Goal: Task Accomplishment & Management: Complete application form

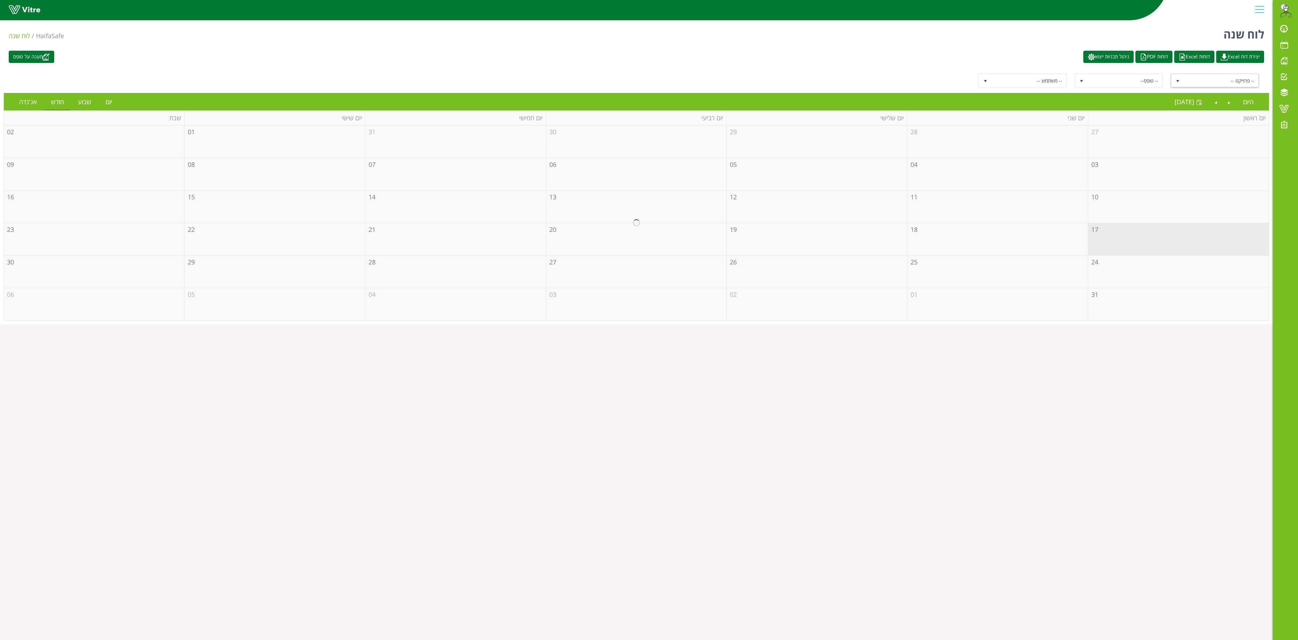
click at [1180, 78] on span "select" at bounding box center [1178, 81] width 6 height 6
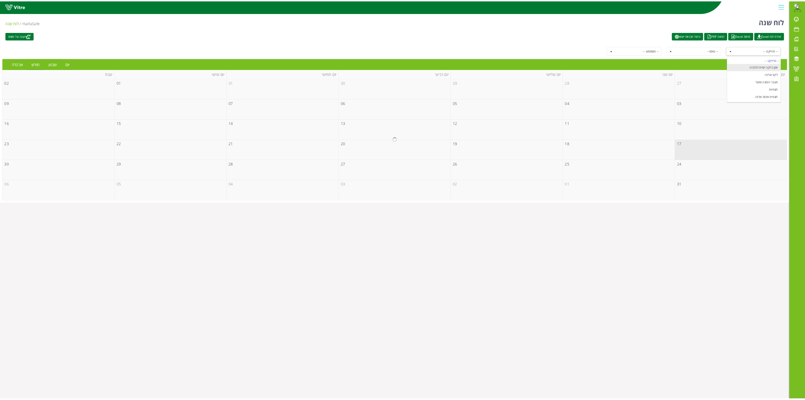
scroll to position [91, 0]
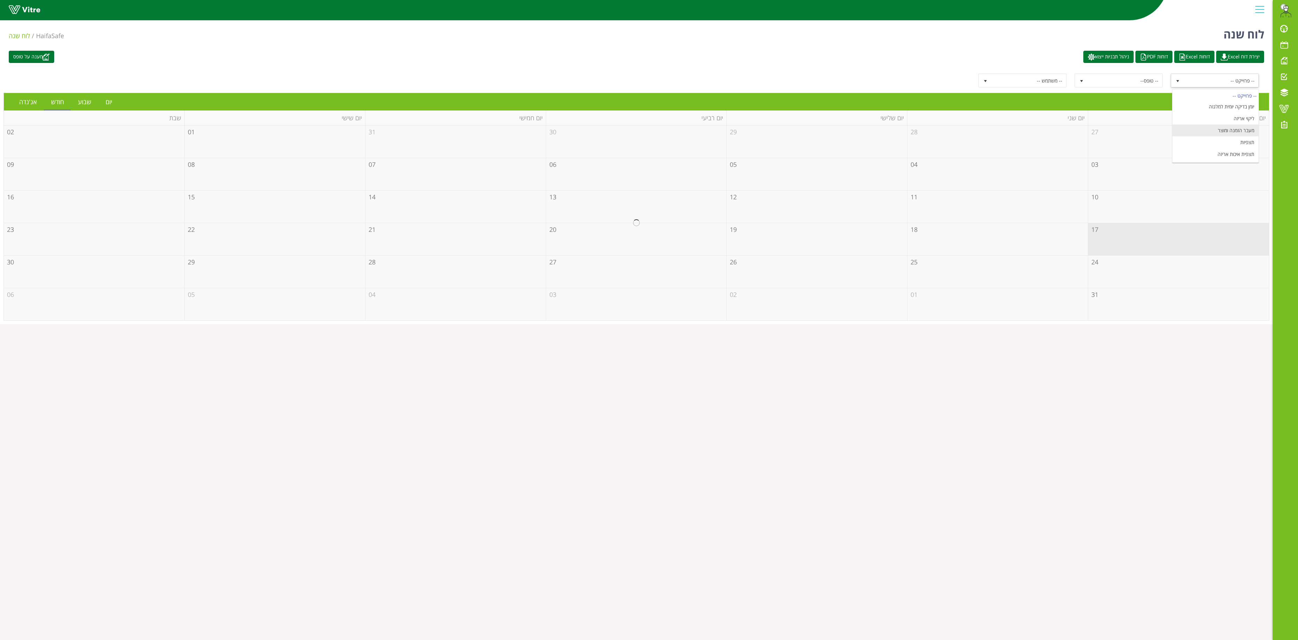
click at [1224, 129] on li "מעבר הזמנה ומוצר" at bounding box center [1216, 131] width 86 height 12
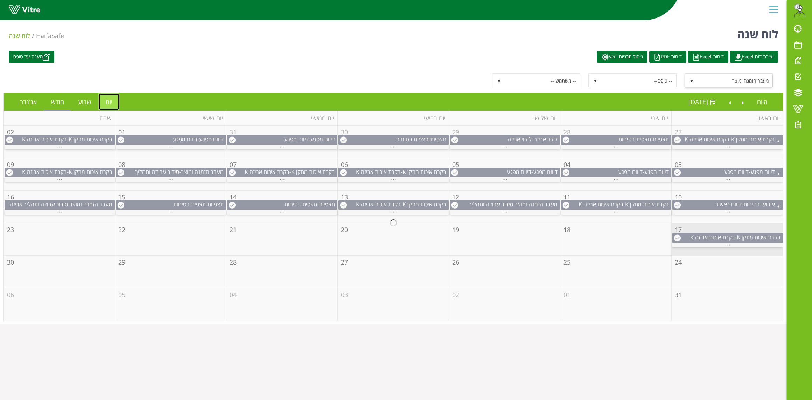
click at [111, 104] on link "יום" at bounding box center [109, 102] width 21 height 16
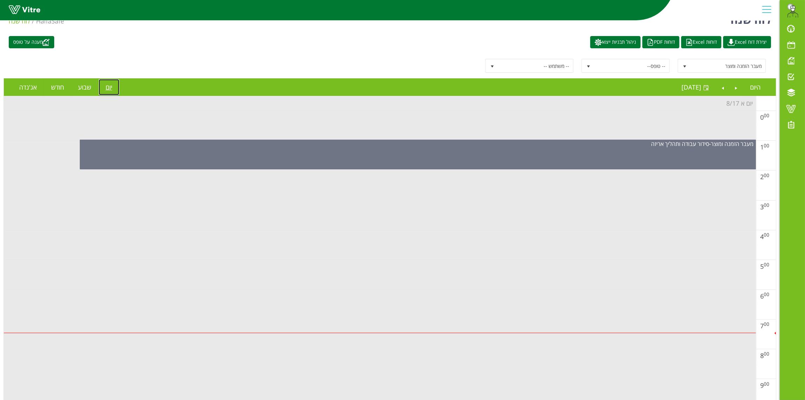
scroll to position [0, 0]
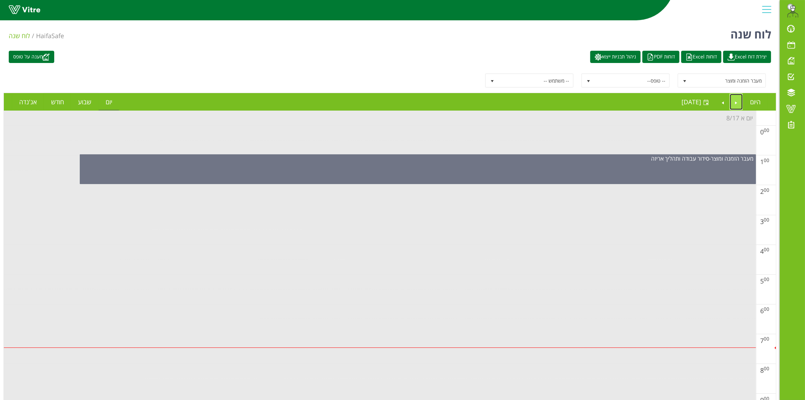
click at [737, 100] on link "Previous" at bounding box center [736, 102] width 13 height 16
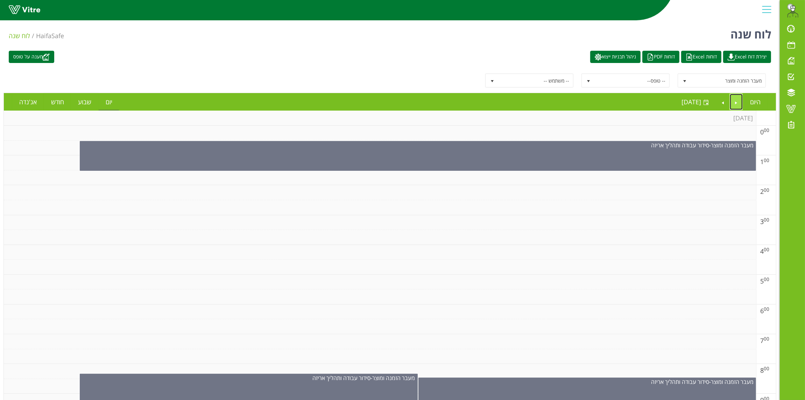
click at [741, 100] on link "Previous" at bounding box center [736, 102] width 13 height 16
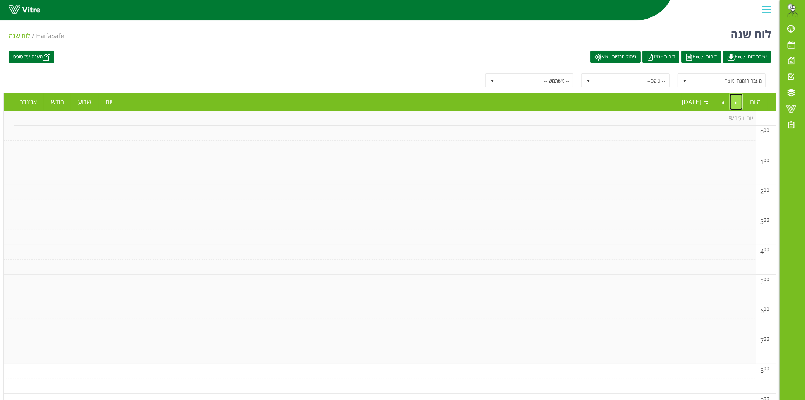
click at [736, 101] on link "Previous" at bounding box center [736, 102] width 13 height 16
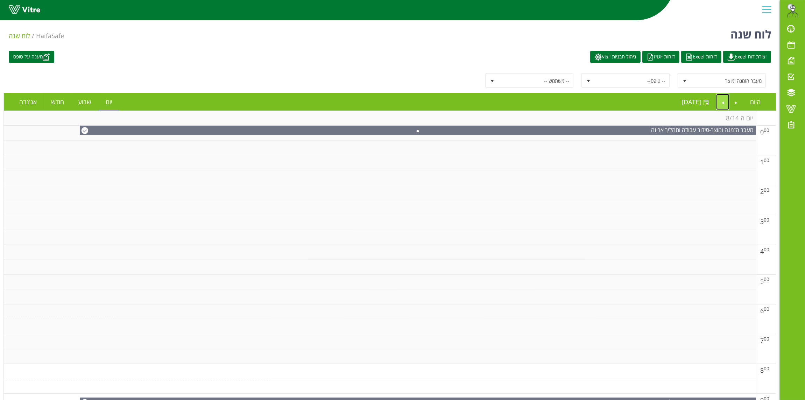
click at [721, 104] on link "Next" at bounding box center [722, 102] width 13 height 16
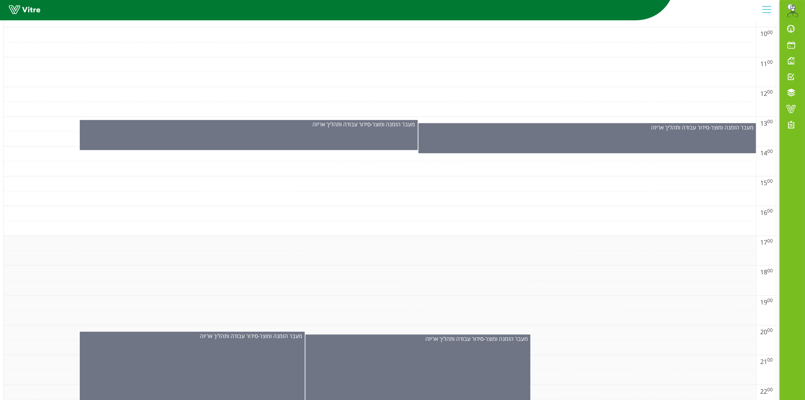
scroll to position [449, 0]
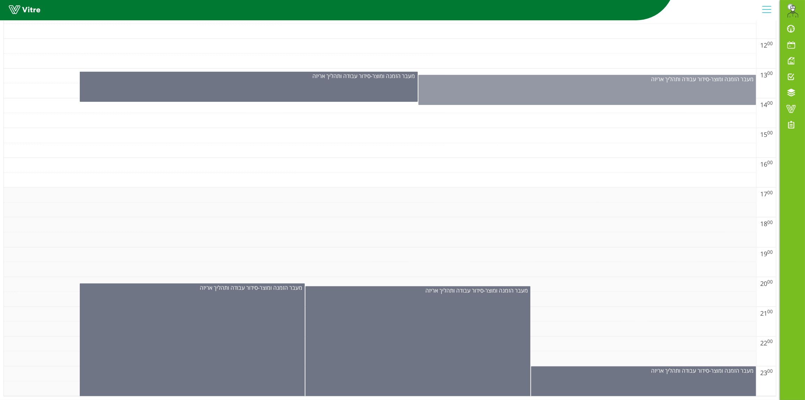
click at [562, 94] on div "מעבר הזמנה ומוצר - סידור עבודה ותהליך אריזה" at bounding box center [587, 90] width 338 height 30
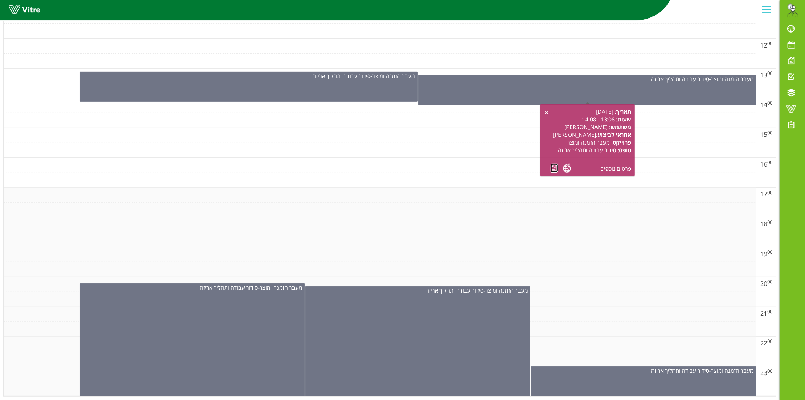
click at [553, 164] on link at bounding box center [554, 168] width 7 height 9
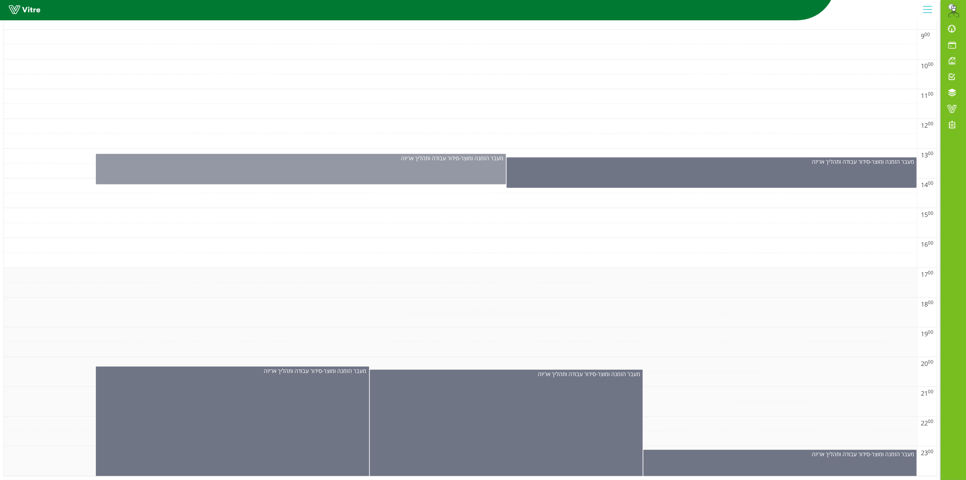
click at [400, 166] on div "מעבר הזמנה ומוצר - סידור עבודה ותהליך אריזה" at bounding box center [301, 169] width 410 height 30
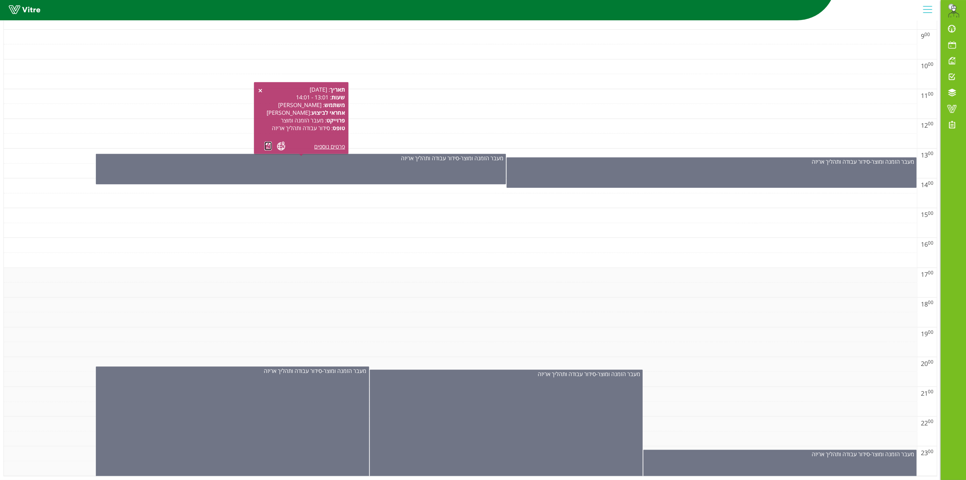
click at [264, 142] on link at bounding box center [267, 146] width 7 height 9
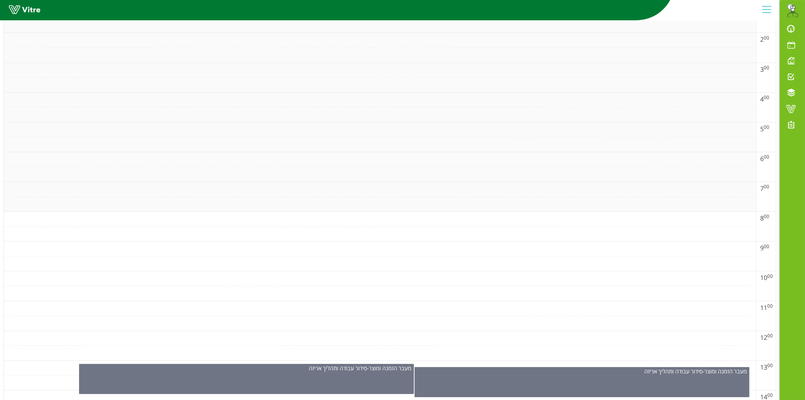
scroll to position [12, 0]
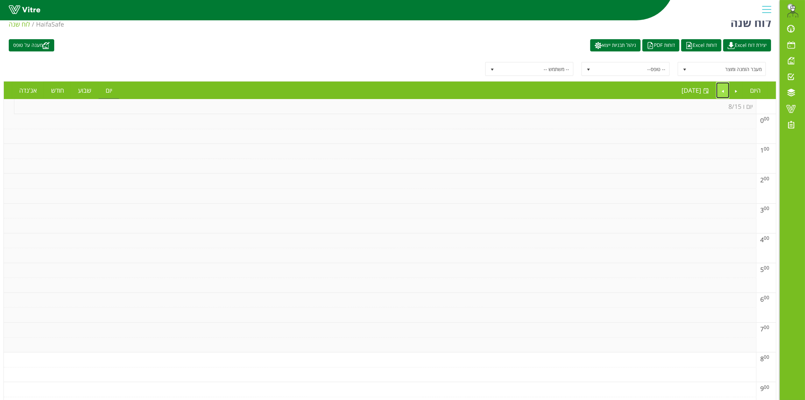
click at [722, 93] on link "Next" at bounding box center [722, 90] width 13 height 16
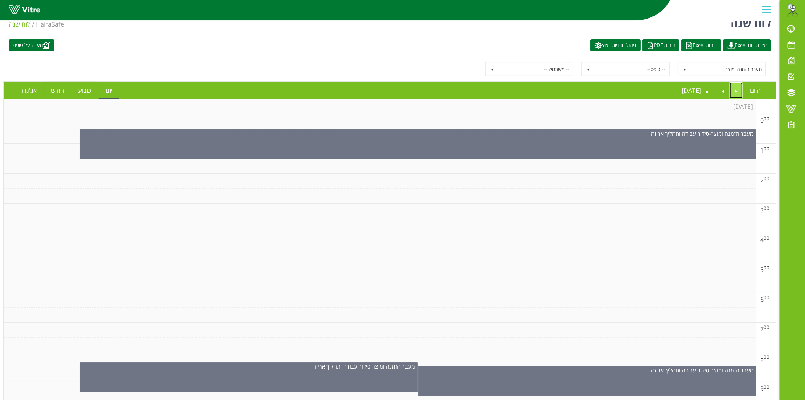
click at [738, 91] on link "Previous" at bounding box center [736, 90] width 13 height 16
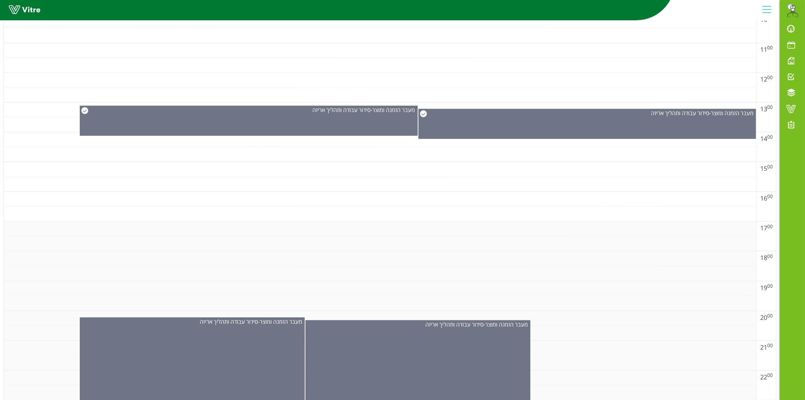
scroll to position [449, 0]
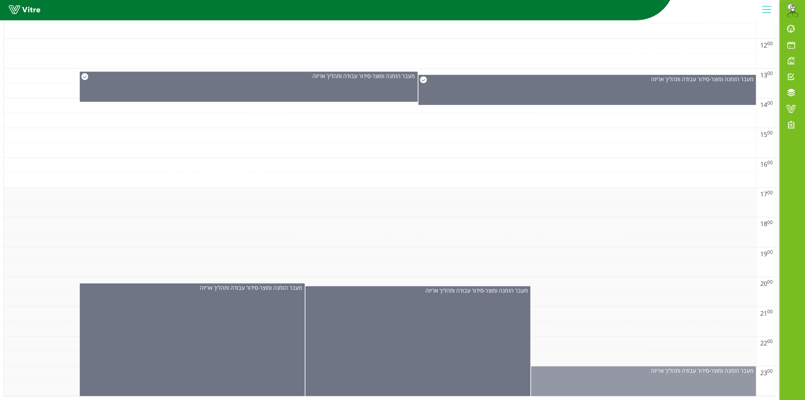
click at [620, 384] on div "מעבר הזמנה ומוצר - סידור עבודה ותהליך אריזה" at bounding box center [643, 383] width 225 height 34
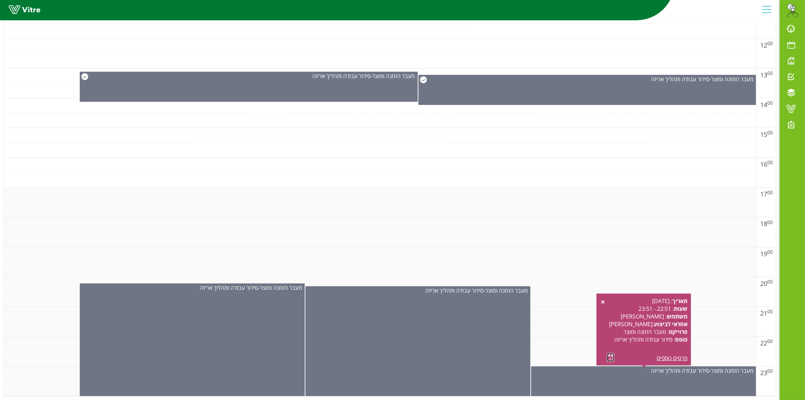
click at [609, 353] on link at bounding box center [610, 357] width 7 height 9
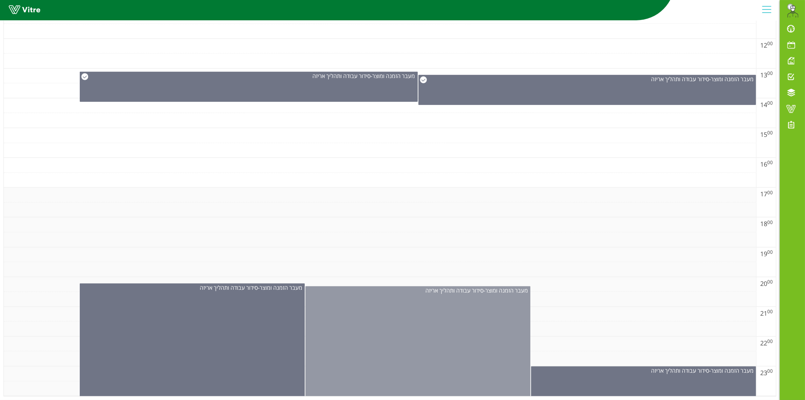
click at [417, 305] on div "מעבר הזמנה ומוצר - סידור עבודה ותהליך אריזה" at bounding box center [417, 343] width 225 height 114
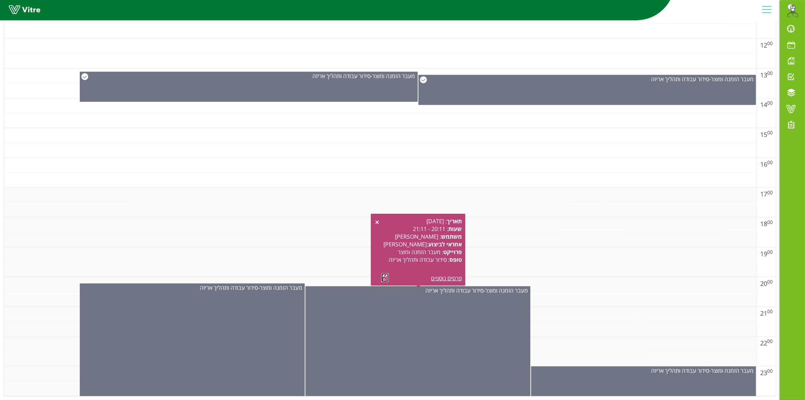
click at [387, 273] on link at bounding box center [384, 277] width 7 height 9
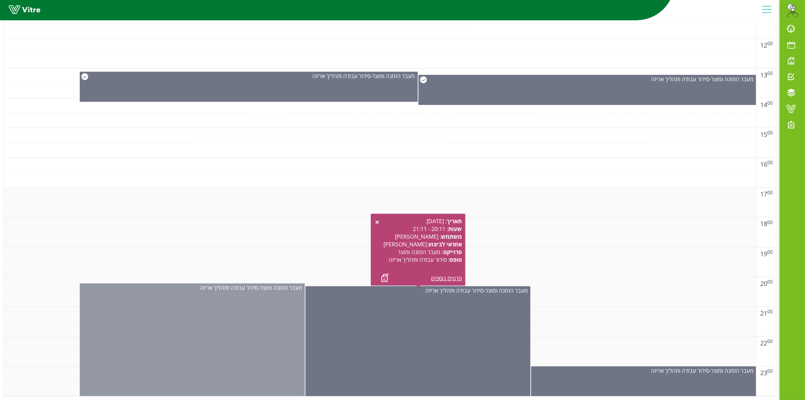
drag, startPoint x: 194, startPoint y: 337, endPoint x: 196, endPoint y: 333, distance: 4.4
click at [196, 333] on div "מעבר הזמנה ומוצר - סידור עבודה ותהליך אריזה" at bounding box center [192, 341] width 225 height 117
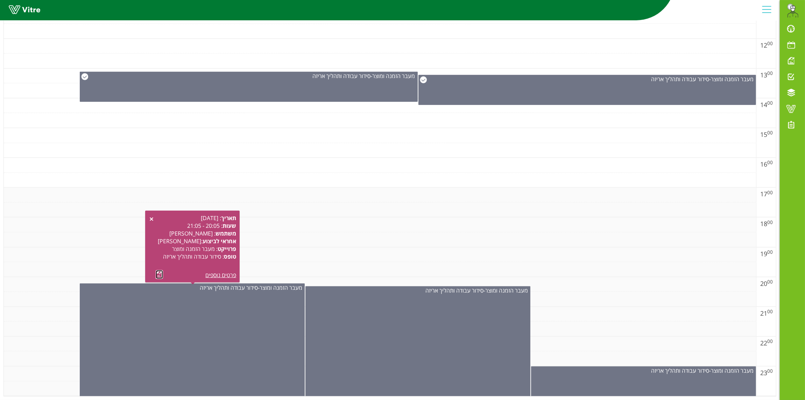
click at [159, 270] on link at bounding box center [159, 274] width 7 height 9
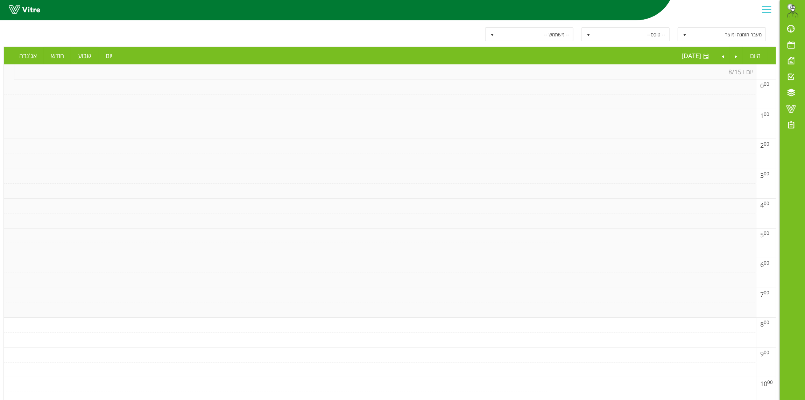
scroll to position [0, 0]
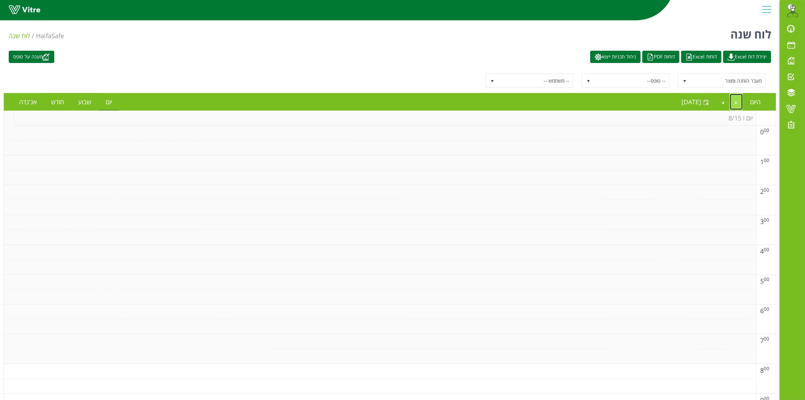
click at [735, 102] on link "Previous" at bounding box center [736, 102] width 13 height 16
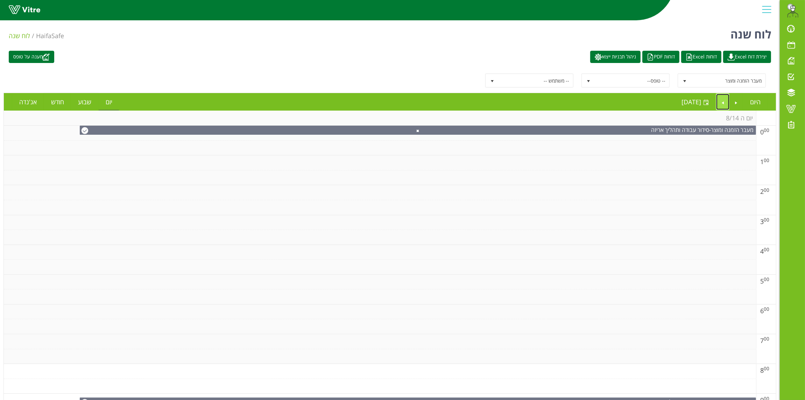
click at [721, 102] on link "Next" at bounding box center [722, 102] width 13 height 16
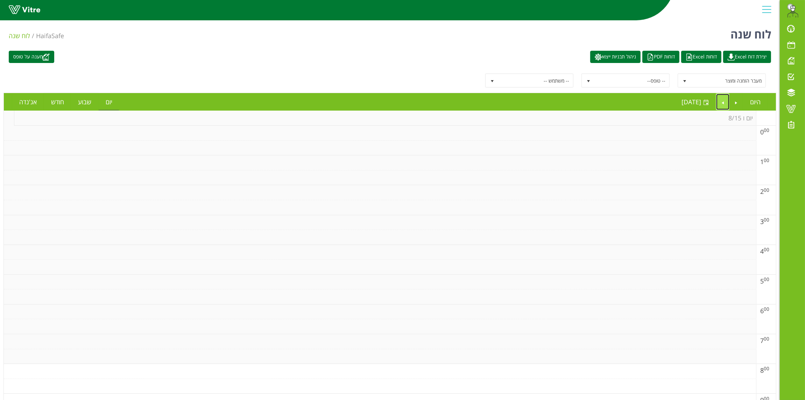
click at [722, 100] on link "Next" at bounding box center [722, 102] width 13 height 16
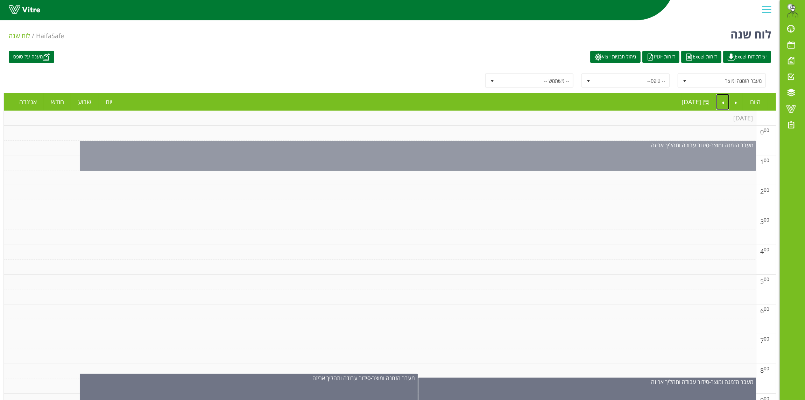
click at [526, 167] on div "מעבר הזמנה ומוצר - סידור עבודה ותהליך אריזה" at bounding box center [418, 156] width 676 height 30
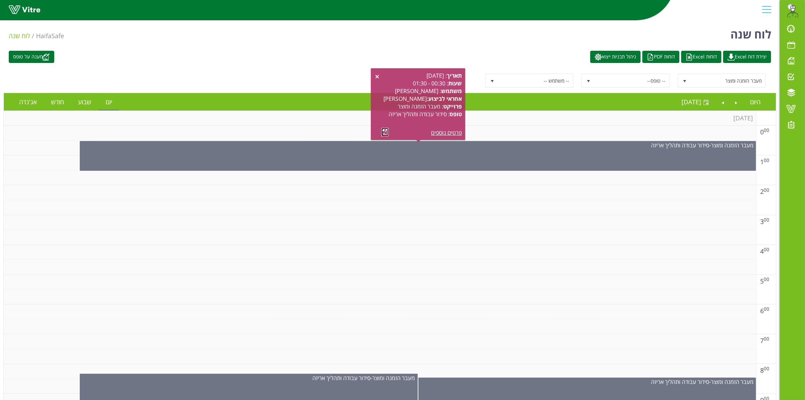
click at [383, 132] on link at bounding box center [384, 132] width 7 height 9
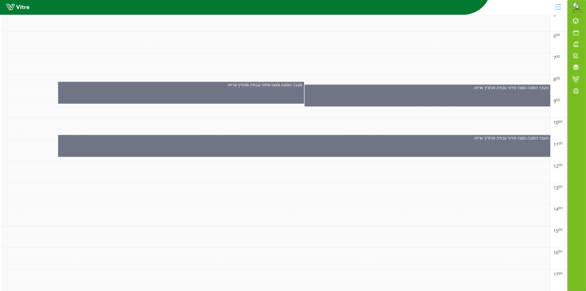
scroll to position [262, 0]
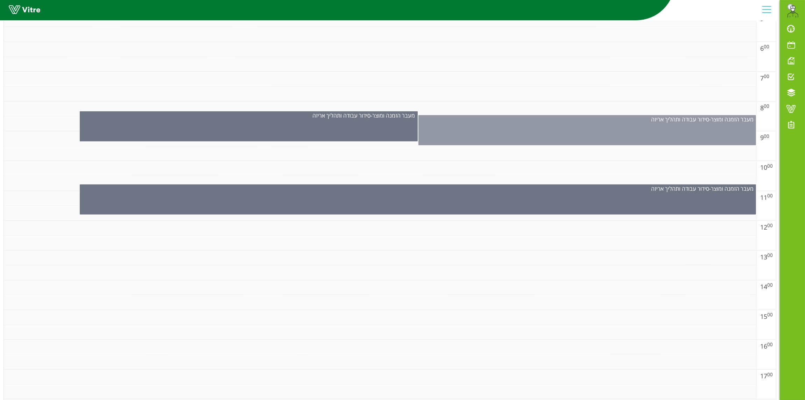
click at [495, 135] on div "מעבר הזמנה ומוצר - סידור עבודה ותהליך אריזה" at bounding box center [587, 130] width 338 height 30
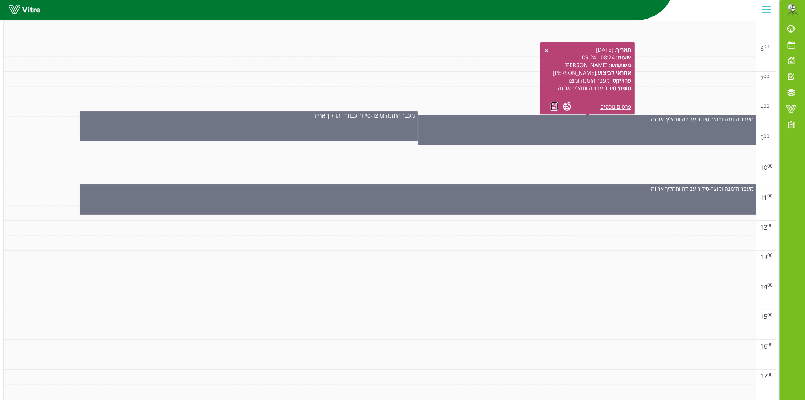
click at [553, 106] on link at bounding box center [554, 106] width 7 height 9
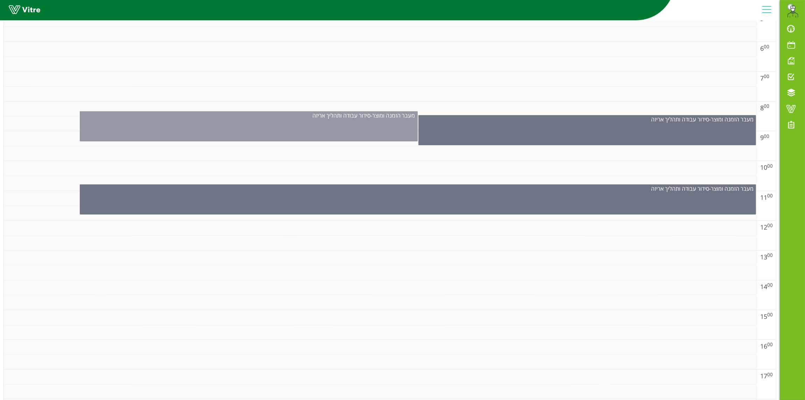
click at [304, 118] on div "מעבר הזמנה ומוצר - סידור עבודה ותהליך אריזה" at bounding box center [248, 116] width 337 height 8
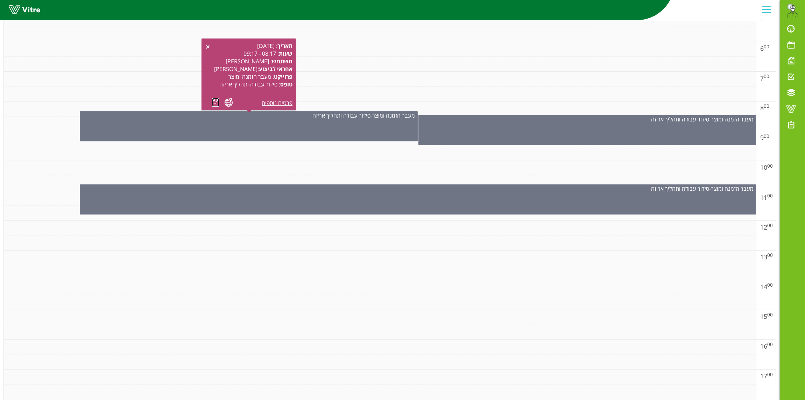
click at [217, 100] on link at bounding box center [215, 102] width 7 height 9
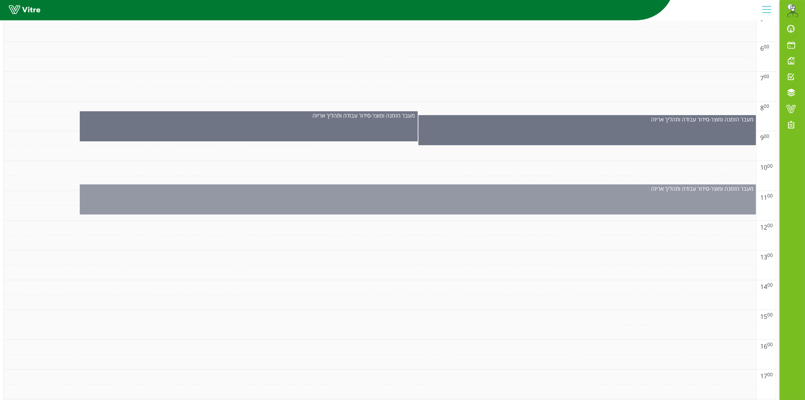
click at [595, 198] on div "מעבר הזמנה ומוצר - סידור עבודה ותהליך אריזה" at bounding box center [418, 199] width 676 height 30
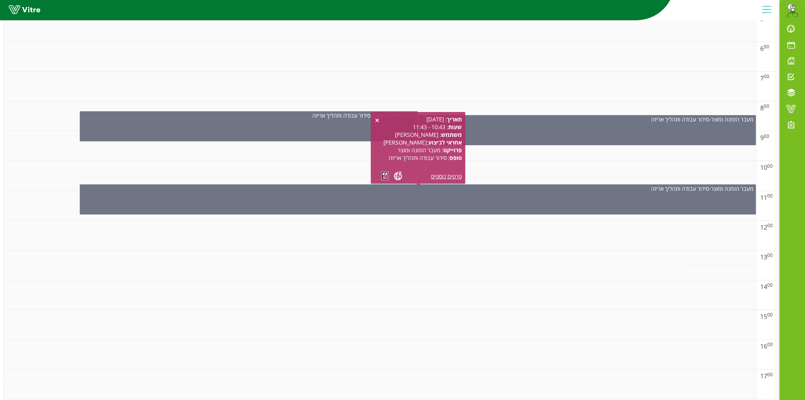
click at [384, 174] on link at bounding box center [384, 175] width 7 height 9
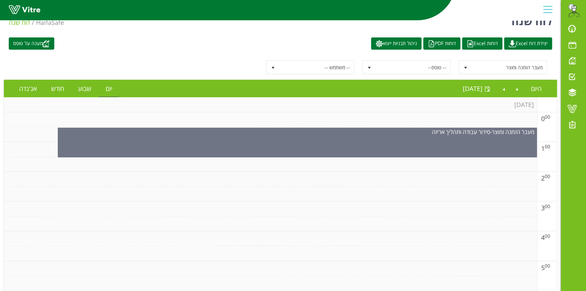
scroll to position [0, 0]
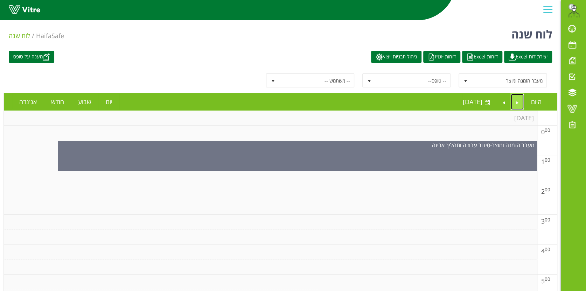
click at [517, 105] on link "Previous" at bounding box center [516, 102] width 13 height 16
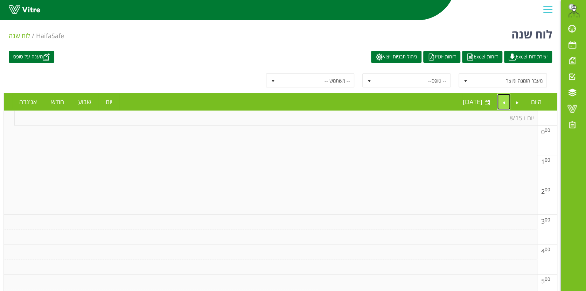
click at [503, 100] on link "Next" at bounding box center [503, 102] width 13 height 16
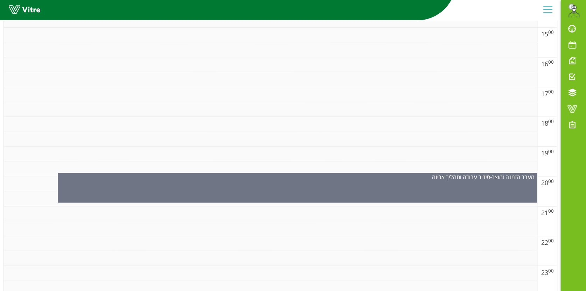
scroll to position [551, 0]
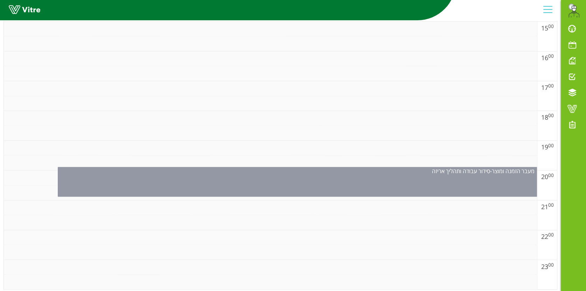
click at [363, 180] on div "מעבר הזמנה ומוצר - סידור עבודה ותהליך אריזה" at bounding box center [297, 182] width 479 height 30
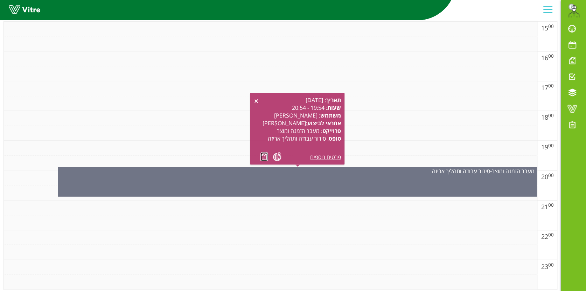
click at [262, 155] on link at bounding box center [263, 156] width 7 height 9
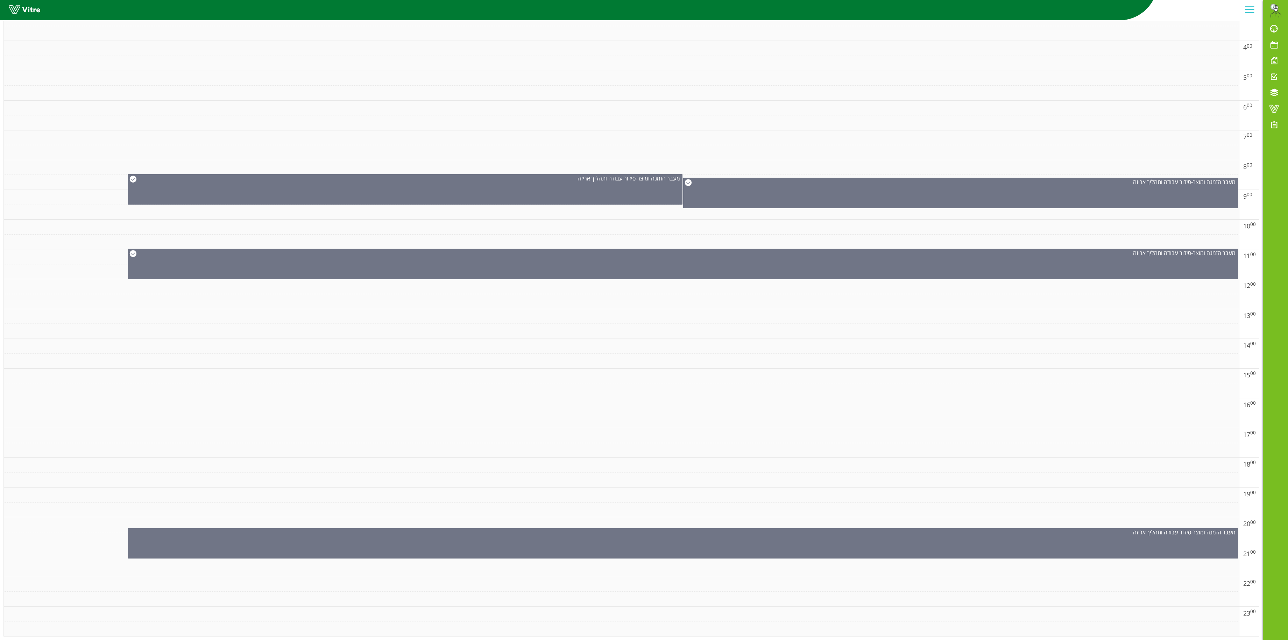
scroll to position [0, 0]
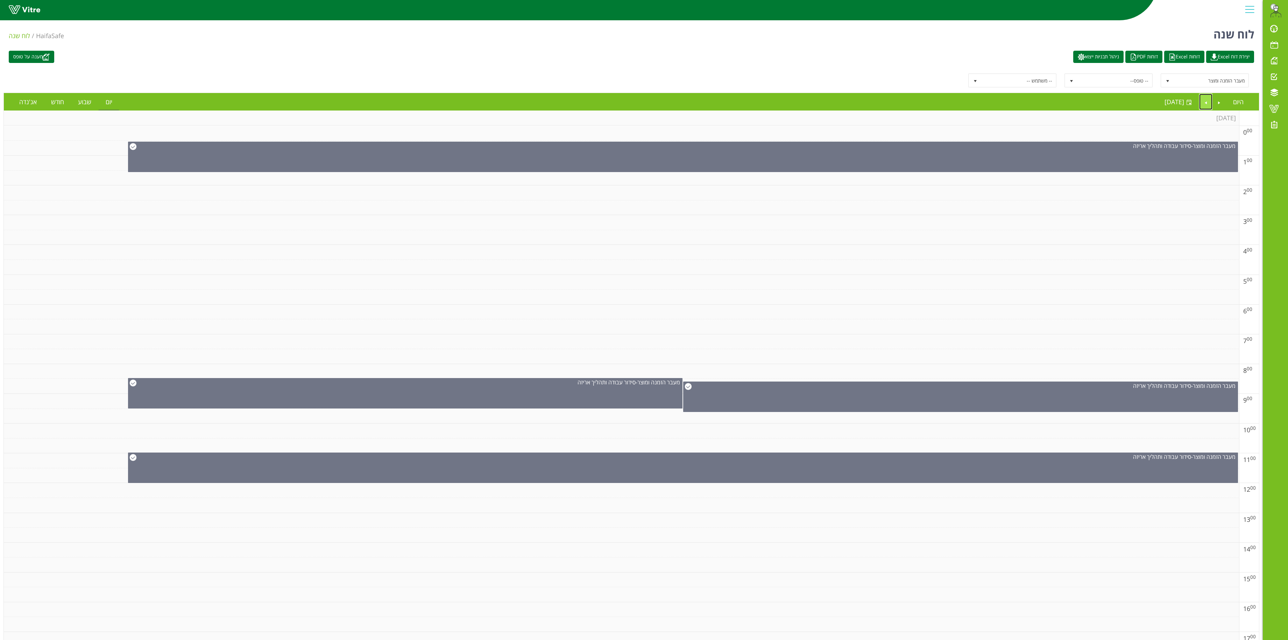
click at [1199, 103] on link "Next" at bounding box center [1205, 102] width 13 height 16
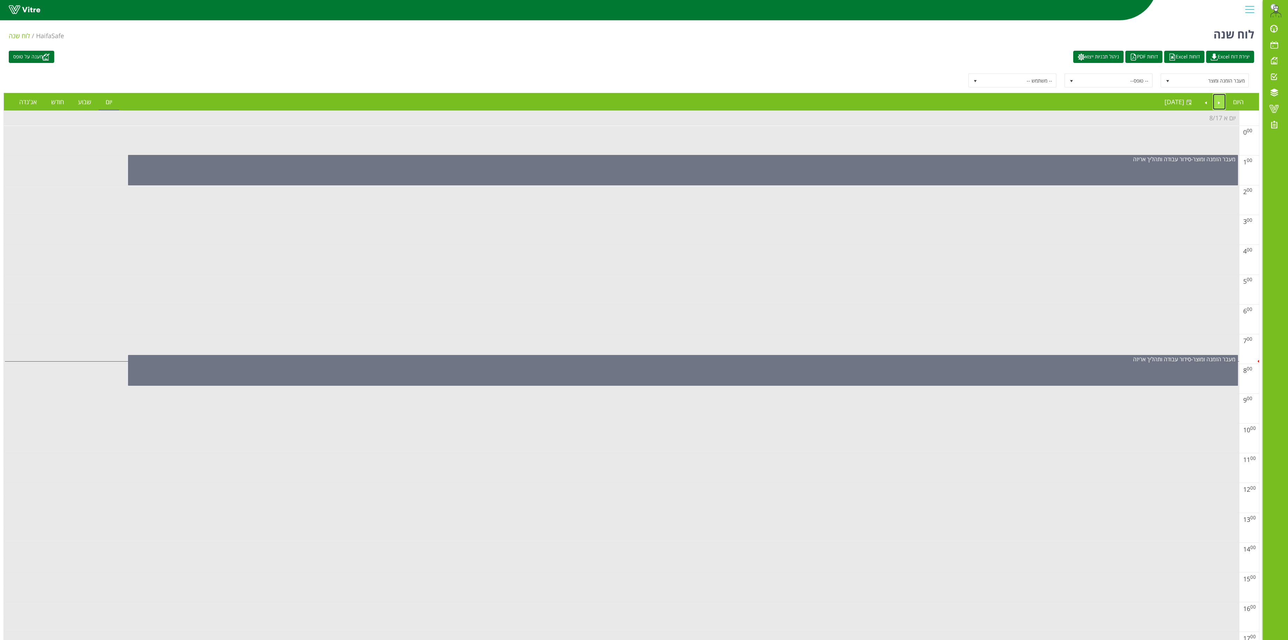
click at [1215, 105] on link "Previous" at bounding box center [1219, 102] width 13 height 16
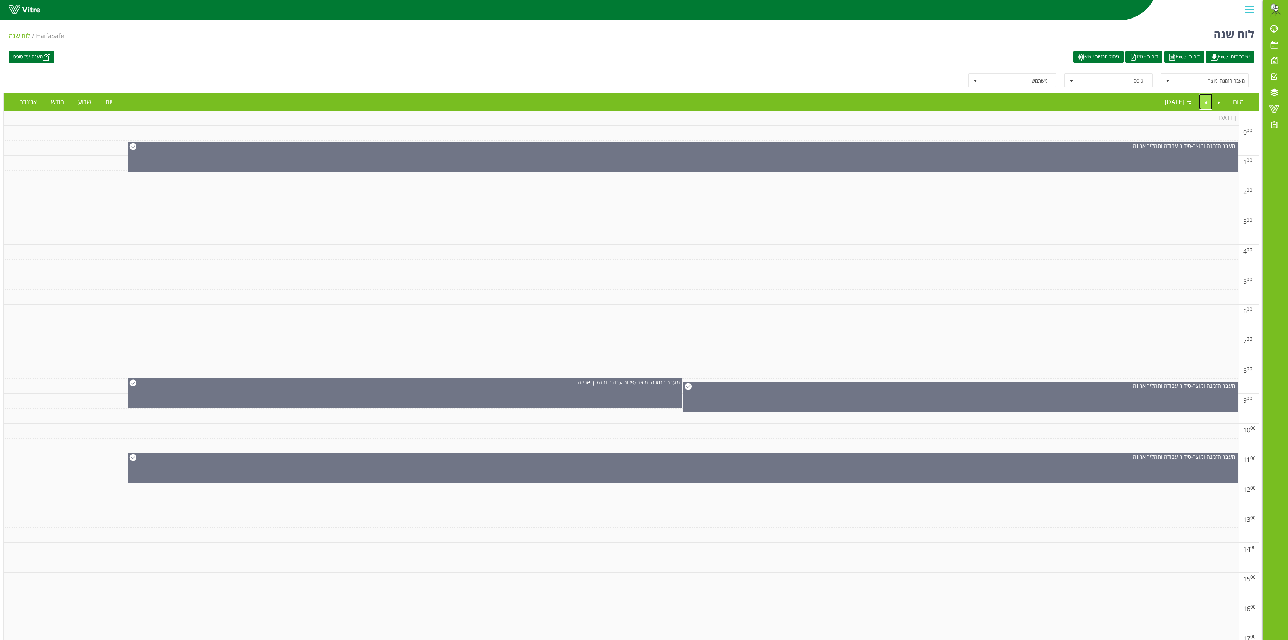
click at [1207, 99] on link "Next" at bounding box center [1205, 102] width 13 height 16
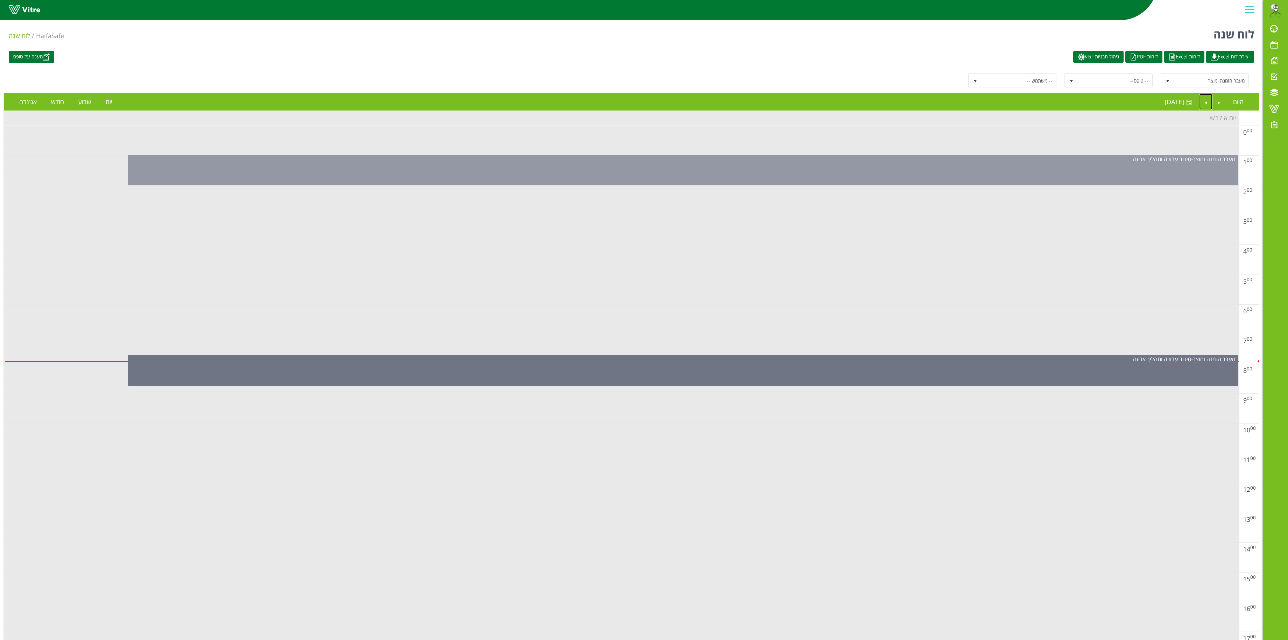
click at [886, 169] on div "מעבר הזמנה ומוצר - סידור עבודה ותהליך אריזה" at bounding box center [683, 170] width 1110 height 30
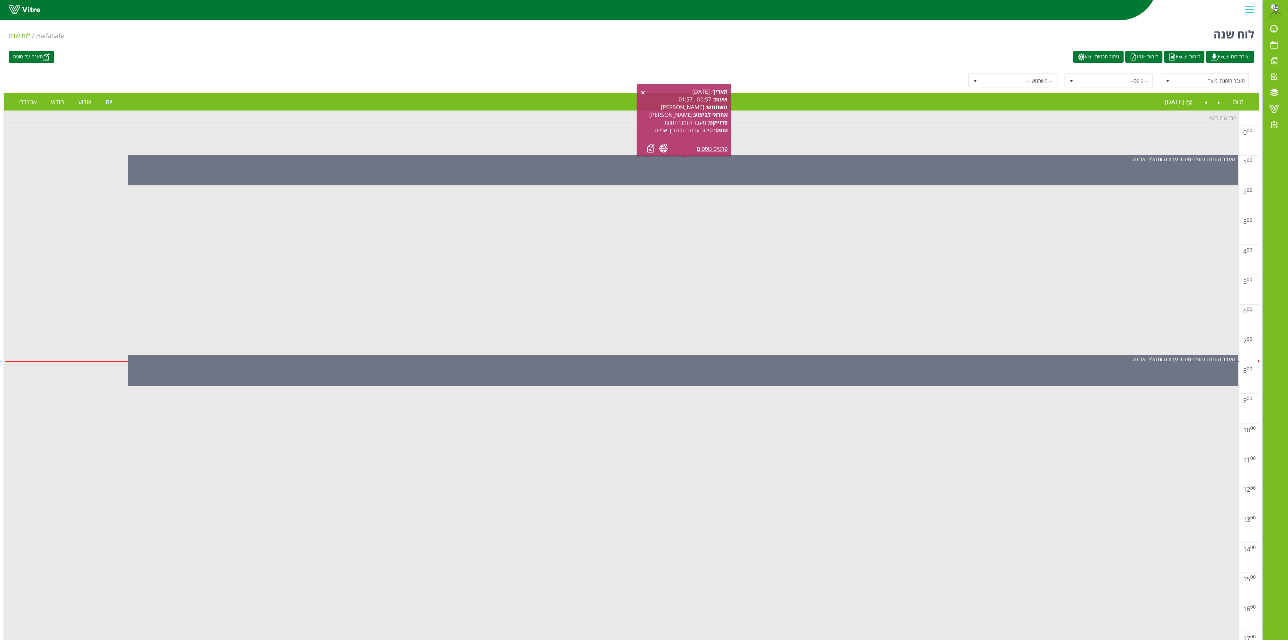
click at [651, 142] on div "תאריך : 17.08.2025 שעות : 00:57 - 01:57 משתמש : אלי בן חמו ח אחראי לביצוע : איצ…" at bounding box center [687, 120] width 80 height 65
click at [648, 148] on link at bounding box center [650, 148] width 7 height 9
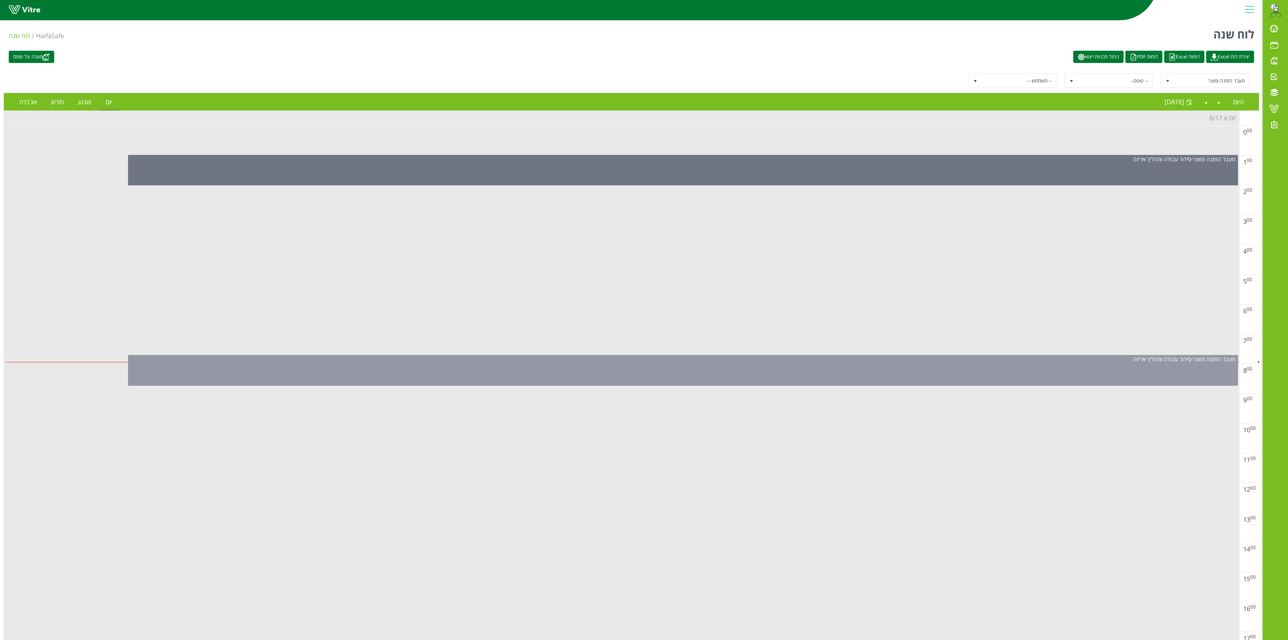
click at [765, 358] on div "מעבר הזמנה ומוצר - סידור עבודה ותהליך אריזה" at bounding box center [683, 370] width 1110 height 31
click at [765, 369] on div "מעבר הזמנה ומוצר - סידור עבודה ותהליך אריזה" at bounding box center [683, 370] width 1110 height 31
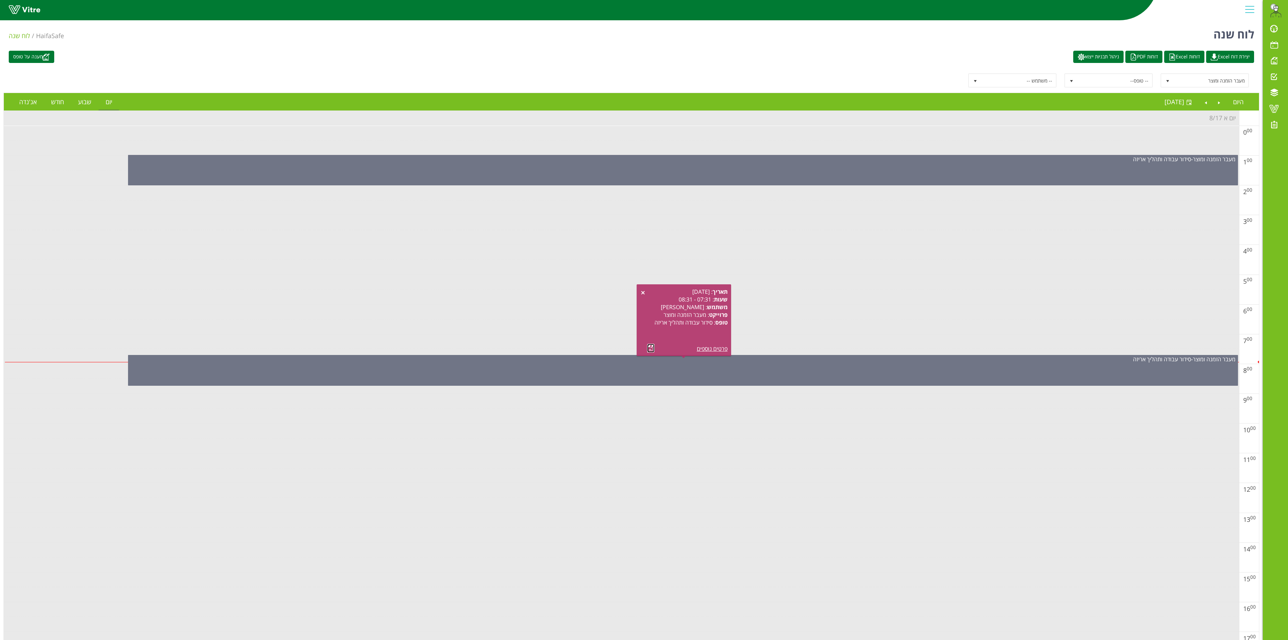
click at [651, 345] on link at bounding box center [650, 348] width 7 height 9
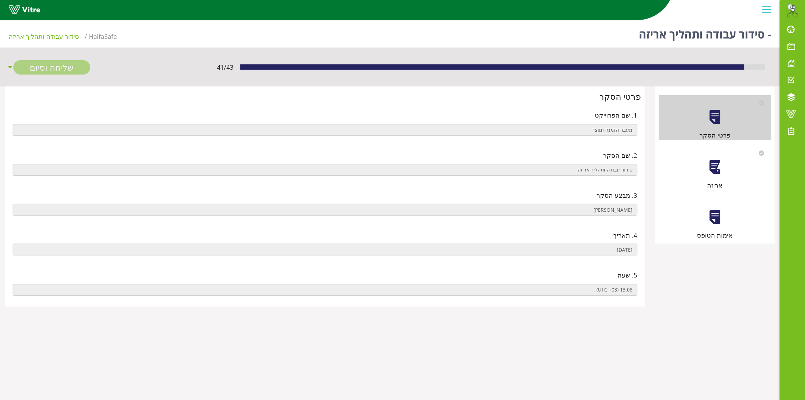
click at [719, 165] on div at bounding box center [715, 167] width 16 height 16
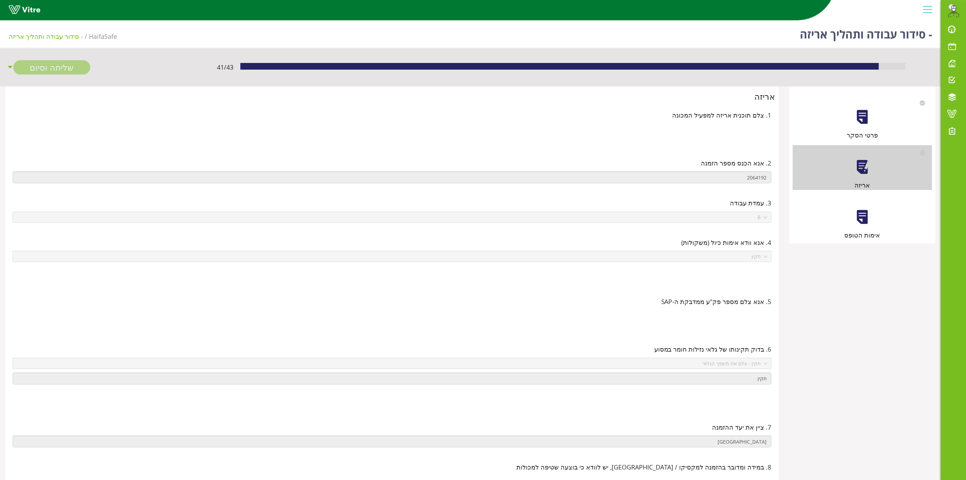
click at [811, 206] on div "אימות הטופס" at bounding box center [862, 217] width 139 height 45
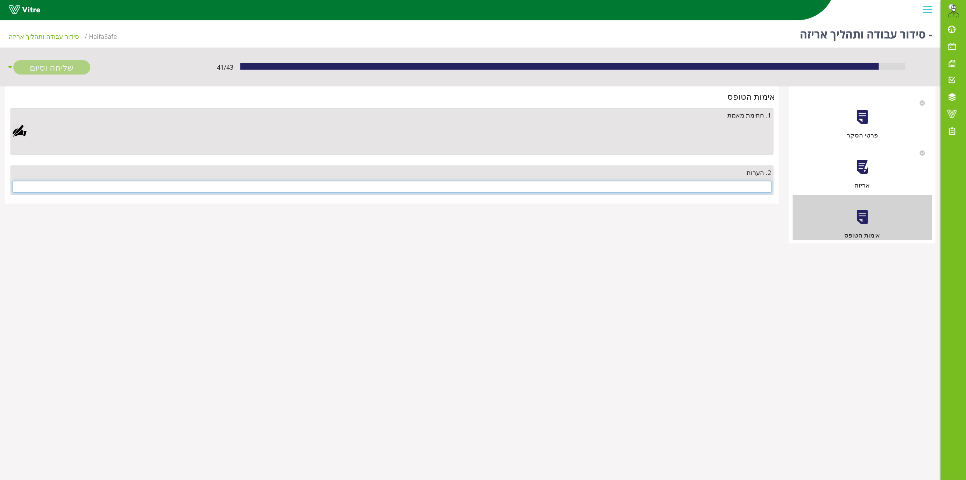
click at [698, 185] on input "text" at bounding box center [392, 187] width 759 height 12
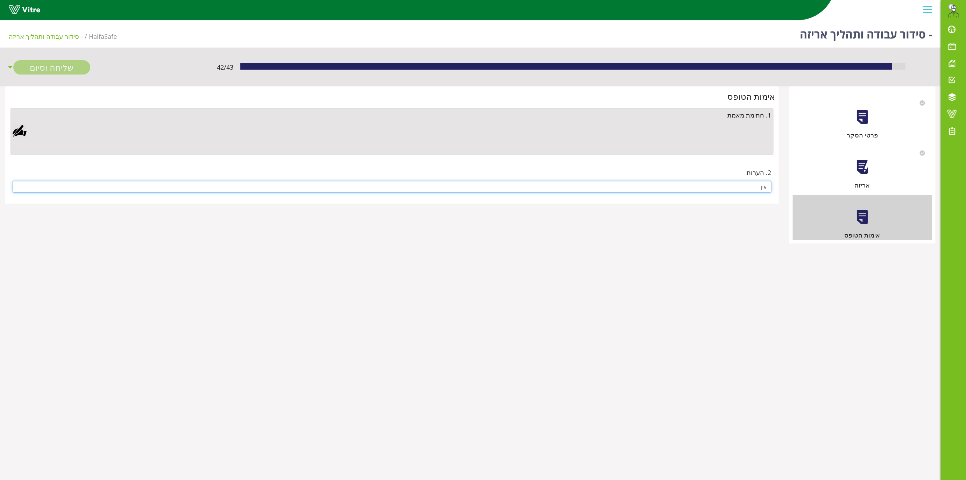
type input "אין"
click at [19, 129] on div at bounding box center [20, 131] width 14 height 14
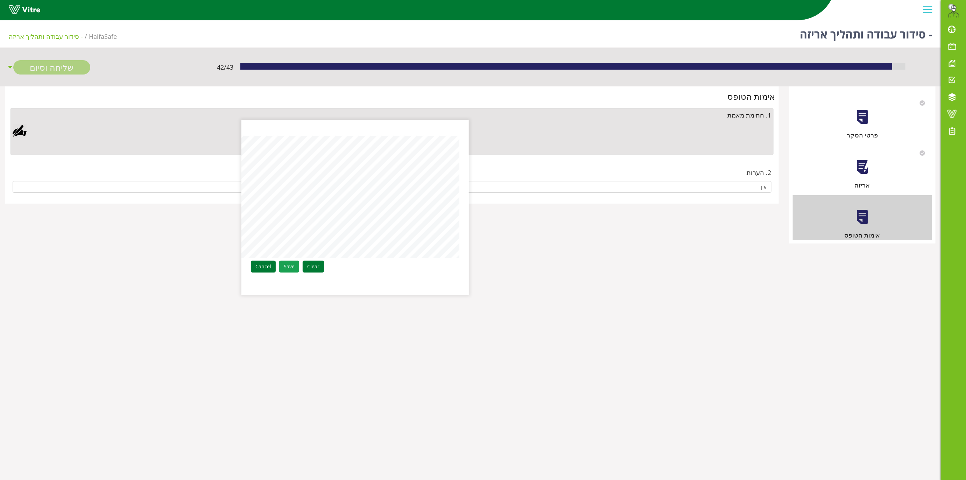
click at [289, 269] on link "Save" at bounding box center [289, 267] width 20 height 12
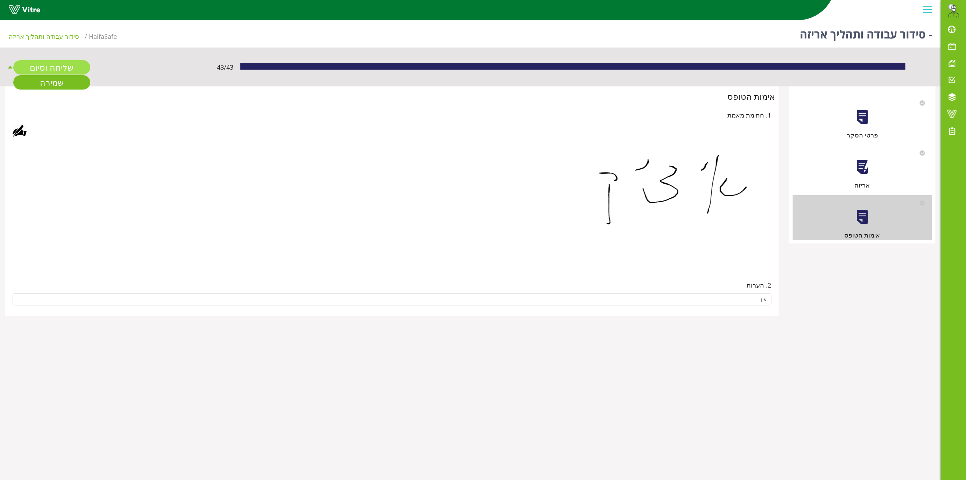
click at [48, 64] on link "שליחה וסיום" at bounding box center [51, 67] width 77 height 14
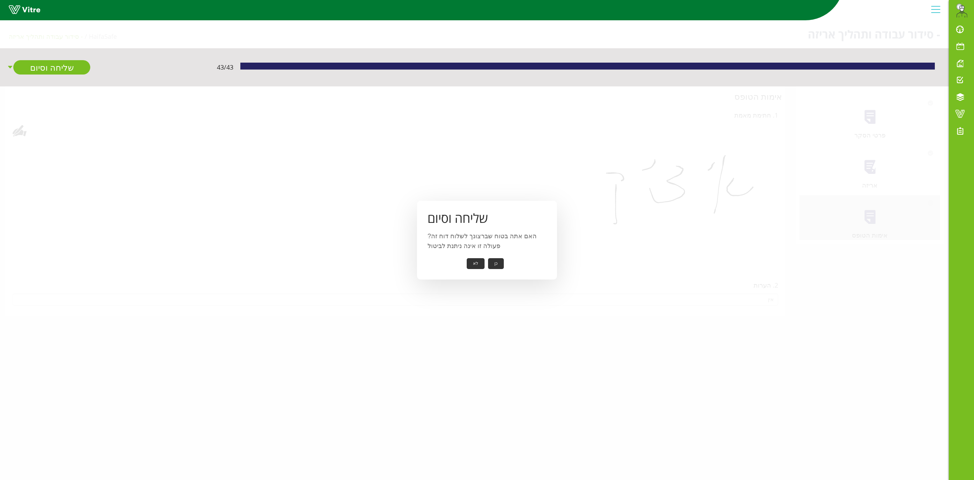
click at [498, 262] on button "כן" at bounding box center [496, 263] width 16 height 11
click at [488, 260] on button "אישור" at bounding box center [485, 258] width 23 height 11
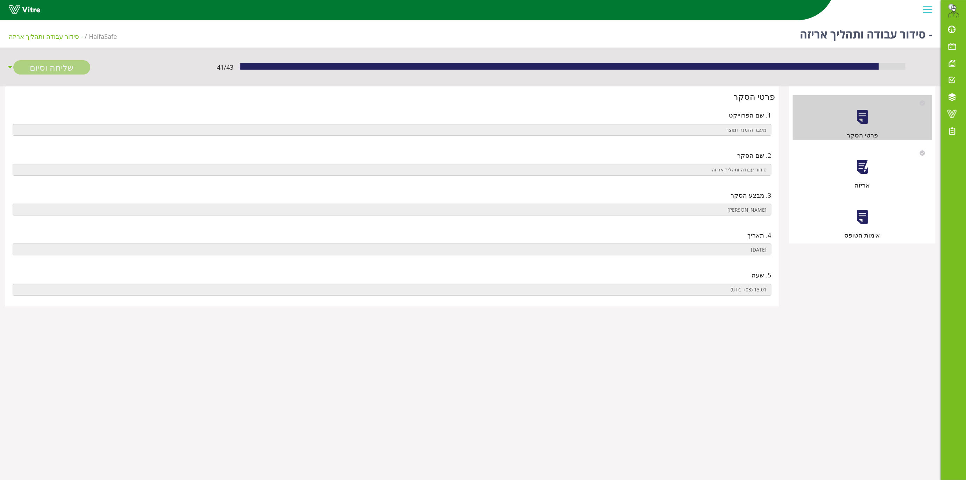
click at [866, 170] on div at bounding box center [862, 167] width 16 height 16
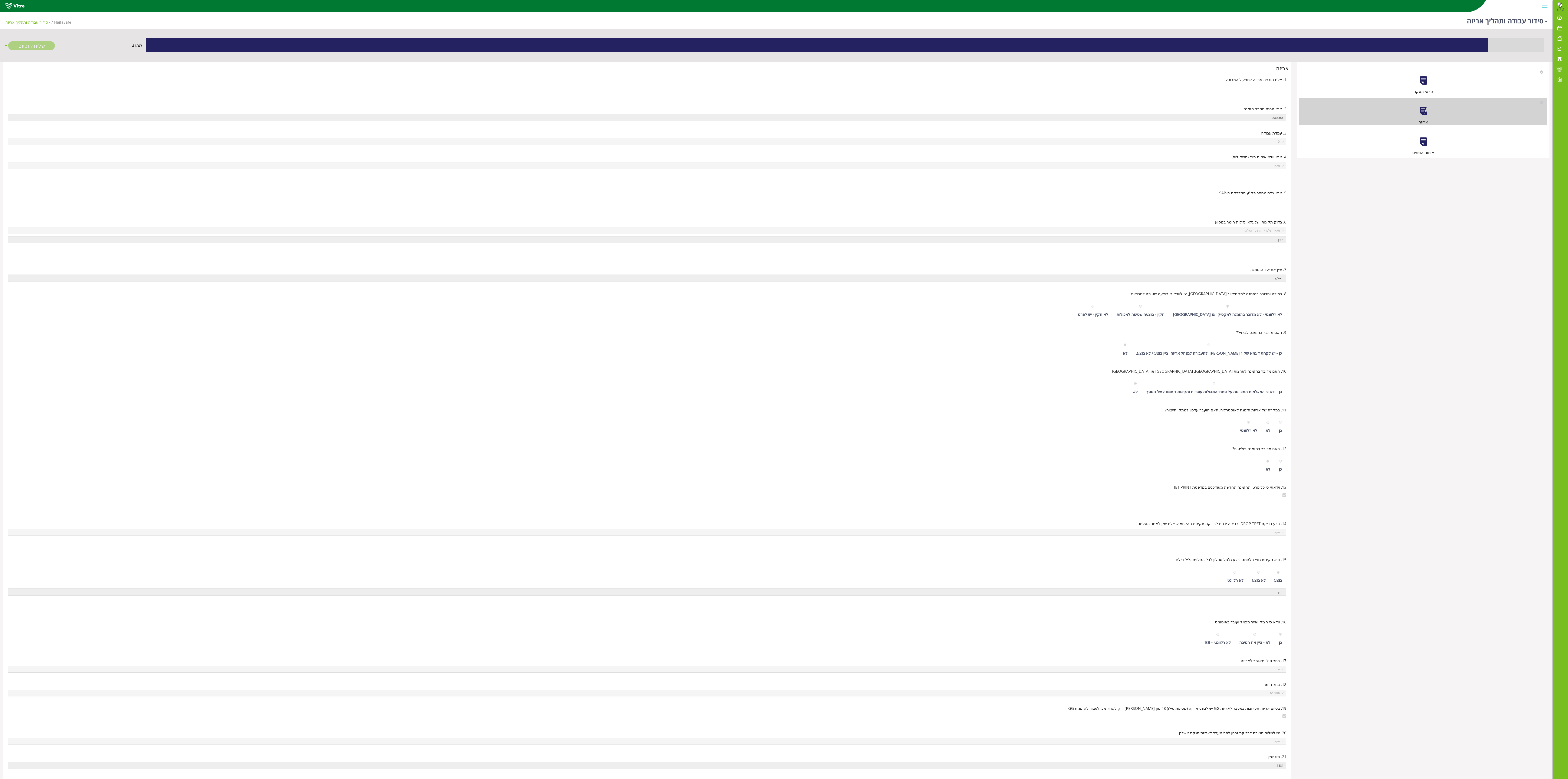
click at [587, 152] on div "אימות הטופס" at bounding box center [1424, 153] width 248 height 6
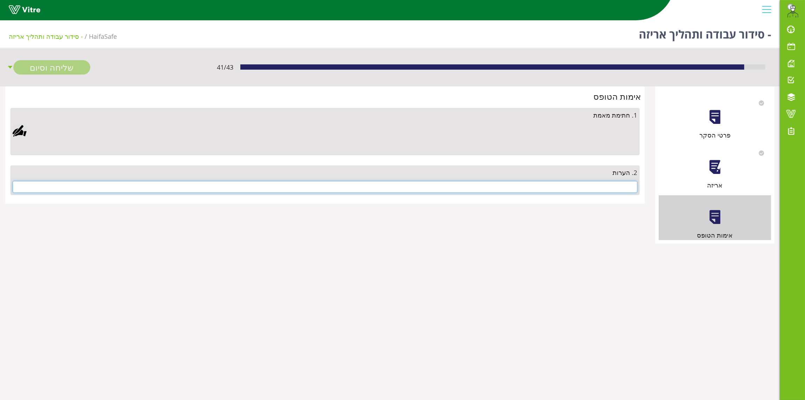
click at [604, 188] on input "text" at bounding box center [325, 187] width 625 height 12
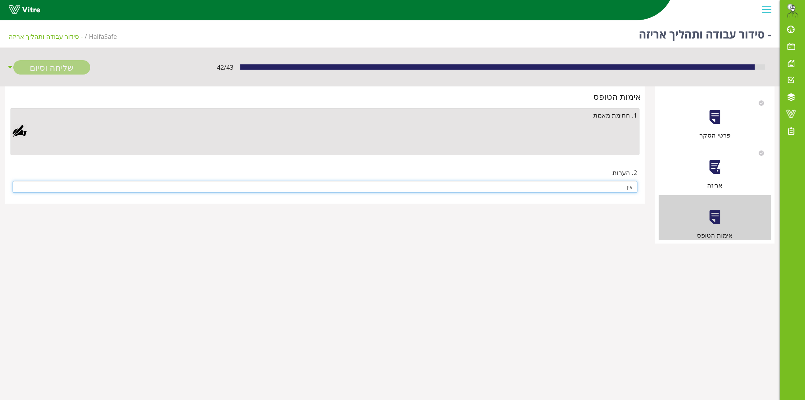
type input "אין"
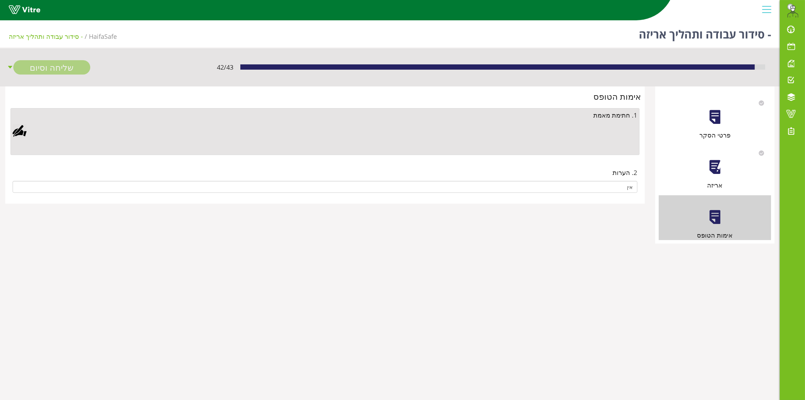
click at [25, 130] on div at bounding box center [20, 131] width 14 height 14
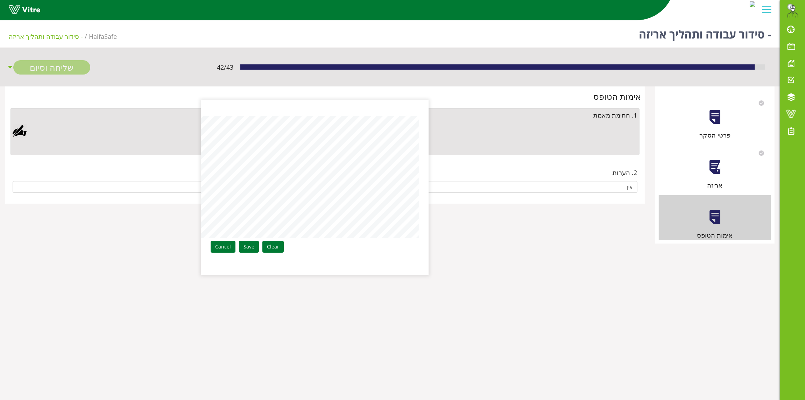
click at [249, 243] on link "Save" at bounding box center [249, 247] width 20 height 12
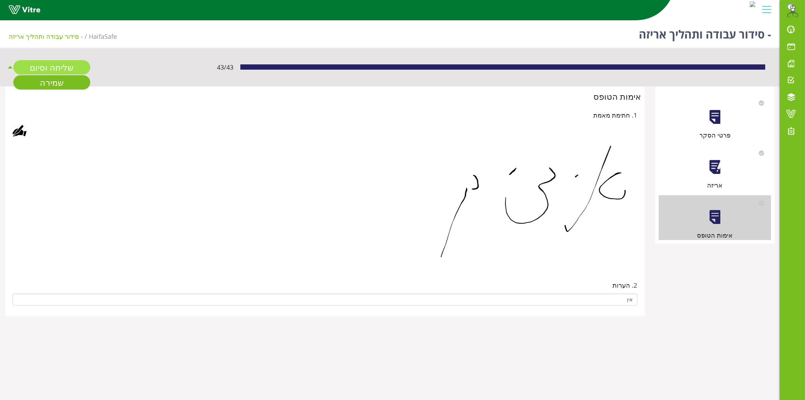
click at [70, 62] on link "שליחה וסיום" at bounding box center [51, 67] width 77 height 14
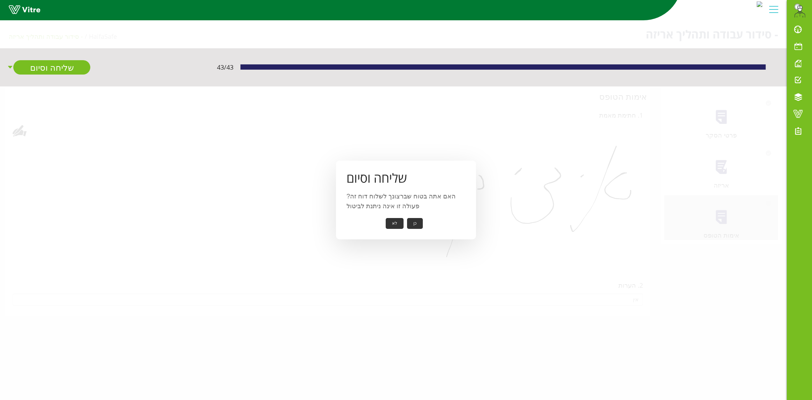
click at [420, 223] on button "כן" at bounding box center [415, 223] width 16 height 11
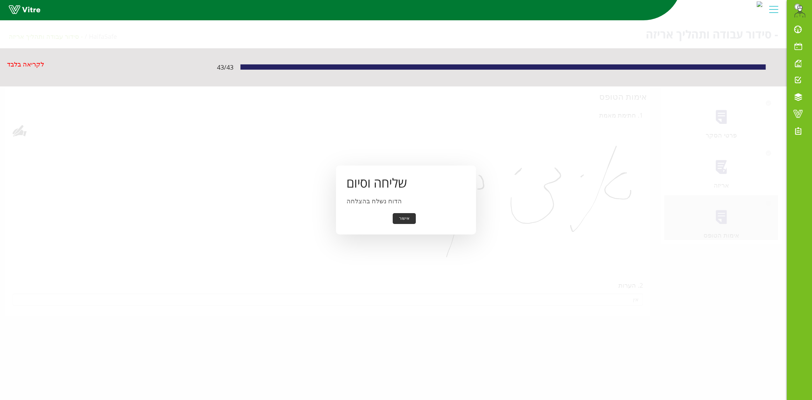
click at [405, 216] on button "אישור" at bounding box center [403, 218] width 23 height 11
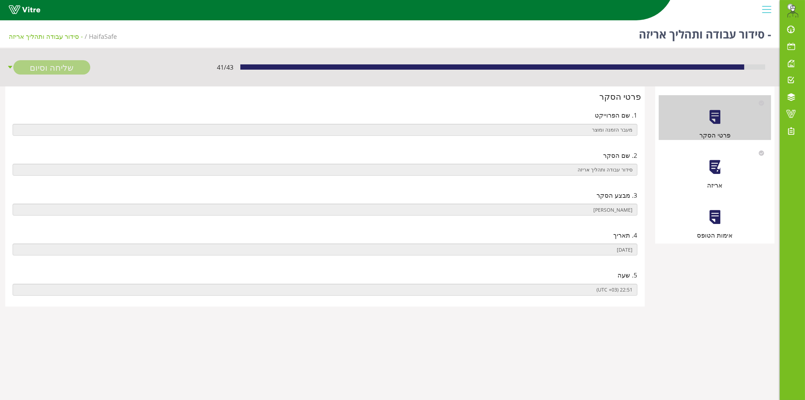
click at [719, 163] on div at bounding box center [715, 167] width 16 height 16
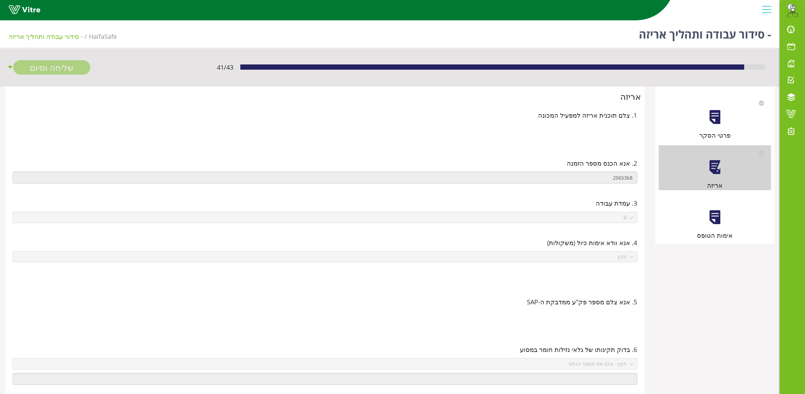
click at [706, 230] on div "אימות הטופס" at bounding box center [715, 235] width 113 height 10
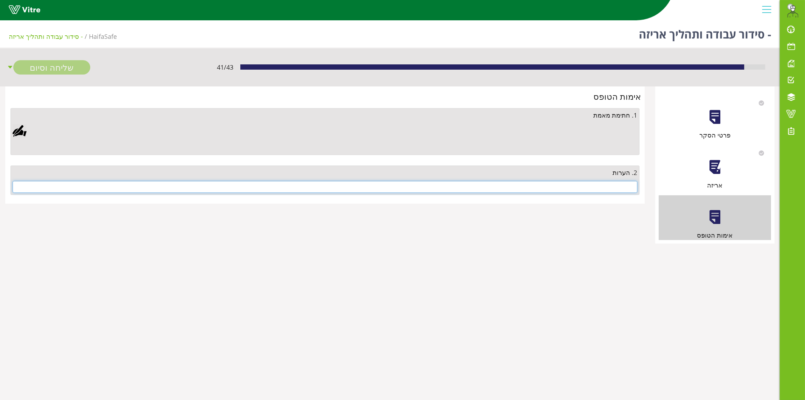
click at [585, 191] on input "text" at bounding box center [325, 187] width 625 height 12
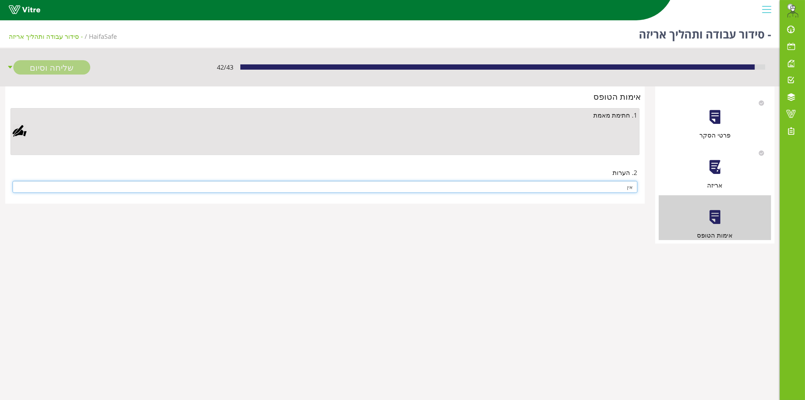
type input "אין"
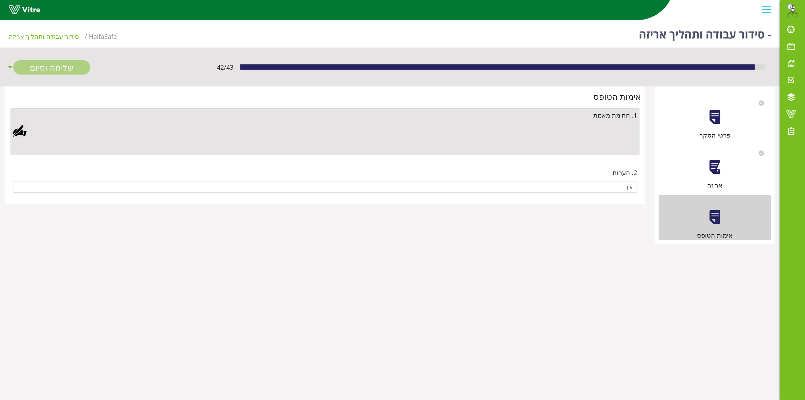
click at [20, 128] on div at bounding box center [20, 131] width 14 height 14
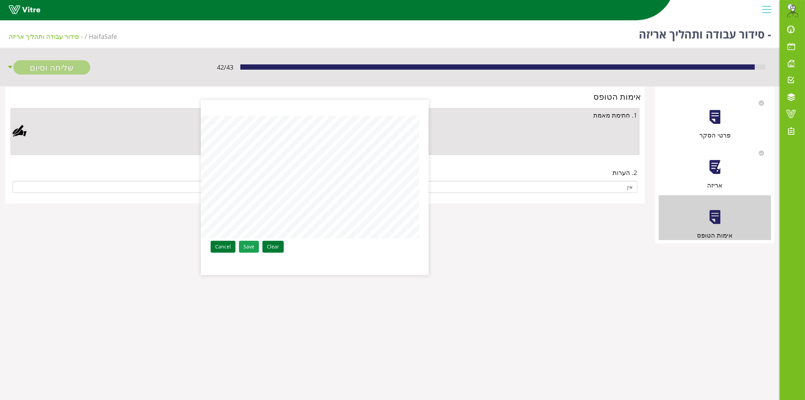
click at [247, 249] on link "Save" at bounding box center [249, 247] width 20 height 12
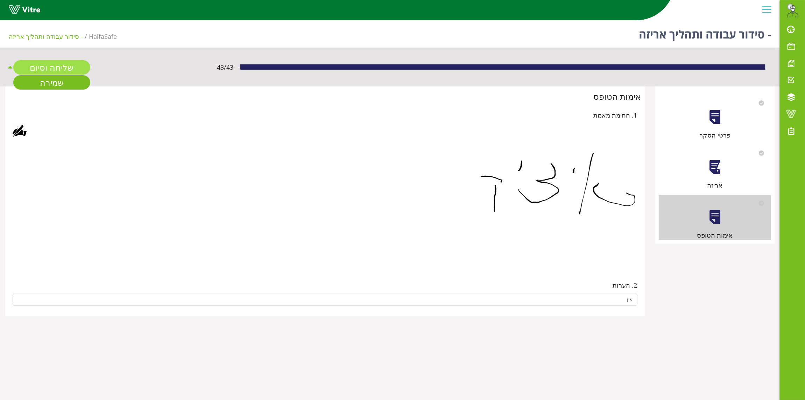
click at [54, 67] on link "שליחה וסיום" at bounding box center [51, 67] width 77 height 14
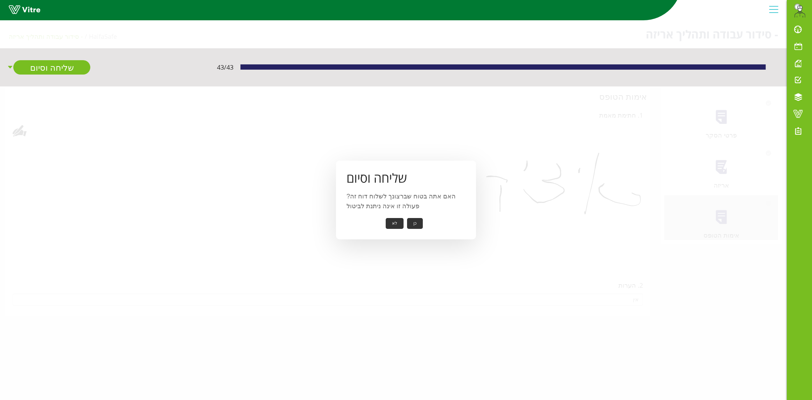
click at [417, 218] on button "כן" at bounding box center [415, 223] width 16 height 11
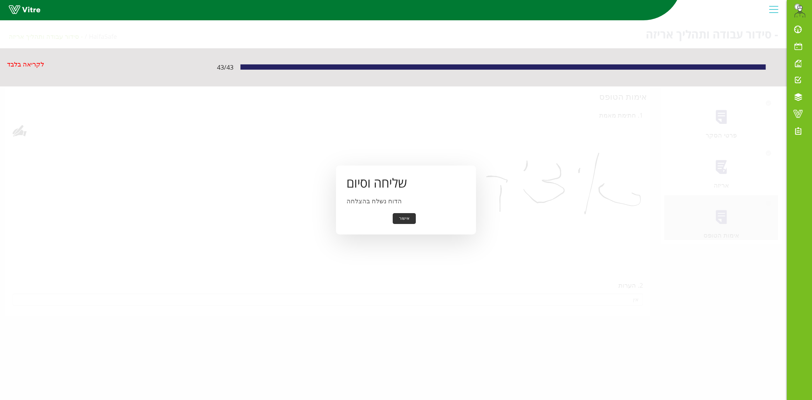
click at [411, 214] on button "אישור" at bounding box center [403, 218] width 23 height 11
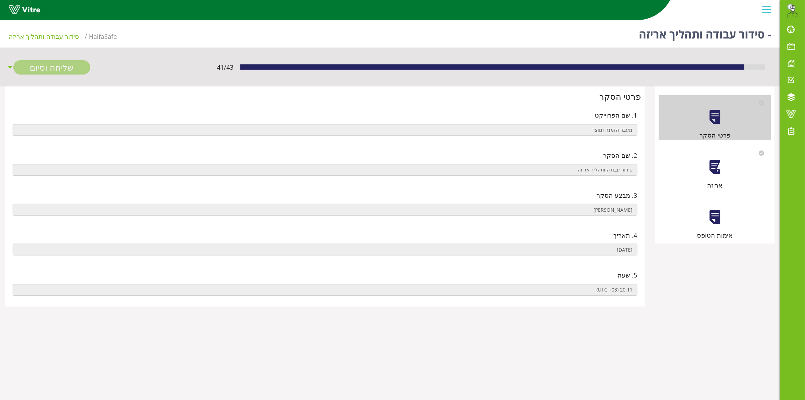
click at [714, 171] on div at bounding box center [715, 167] width 16 height 16
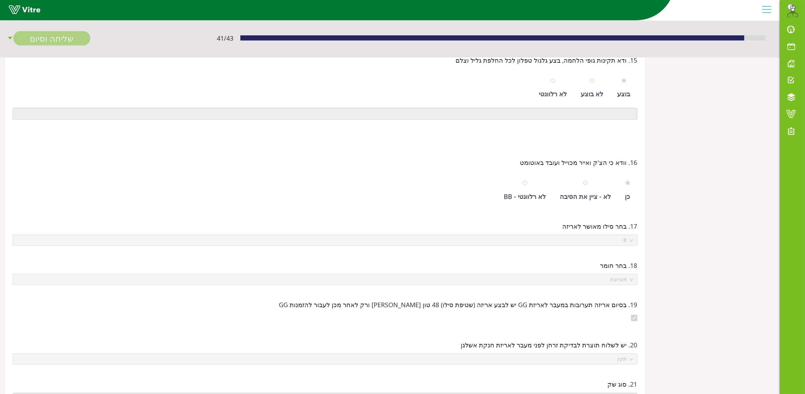
scroll to position [41, 0]
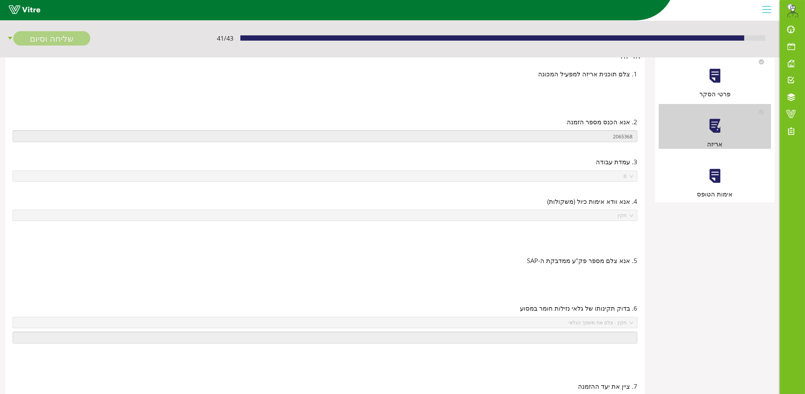
click at [719, 168] on div at bounding box center [715, 176] width 16 height 16
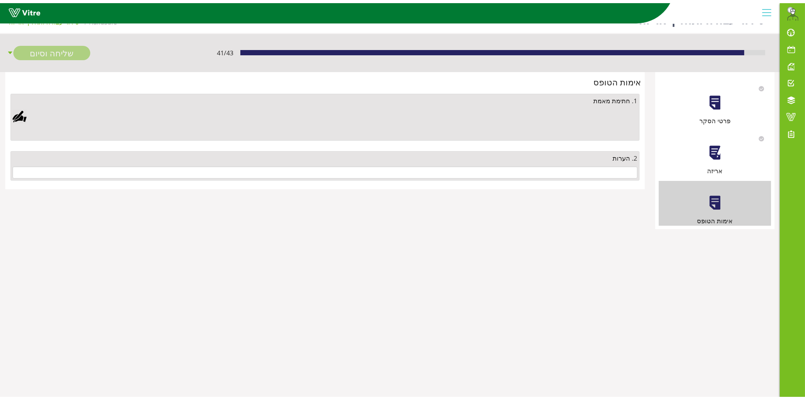
scroll to position [0, 0]
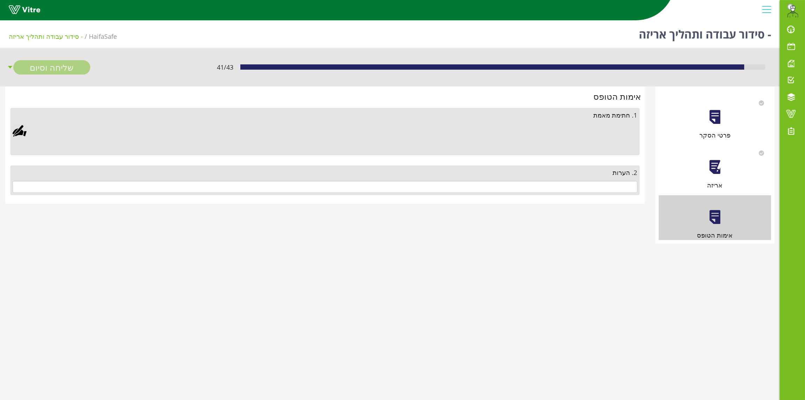
click at [551, 195] on div "2. הערות" at bounding box center [324, 179] width 629 height 29
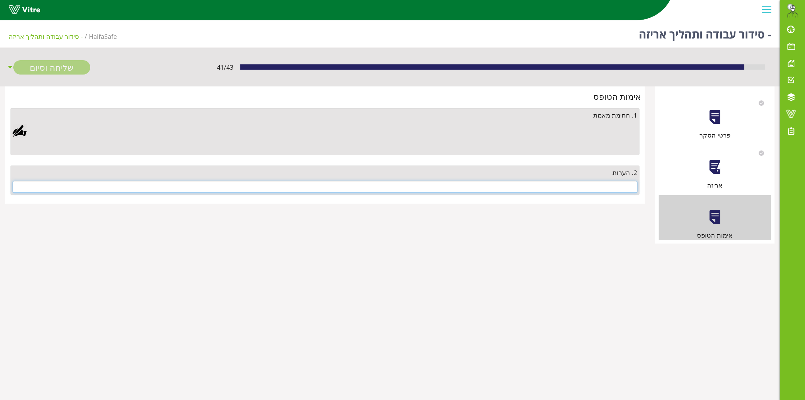
click at [554, 190] on input "text" at bounding box center [325, 187] width 625 height 12
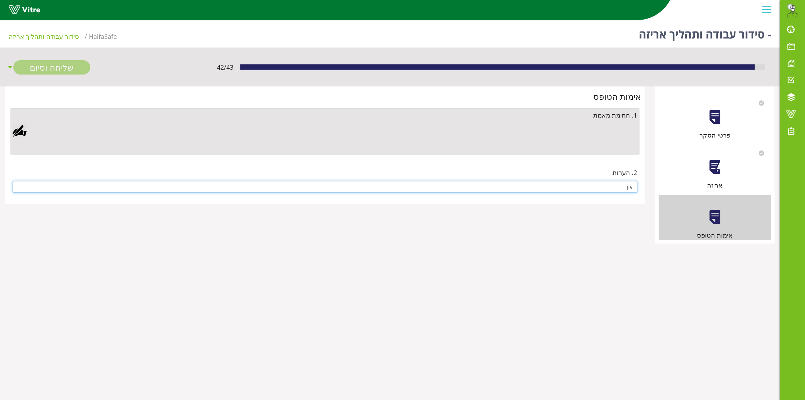
type input "אין"
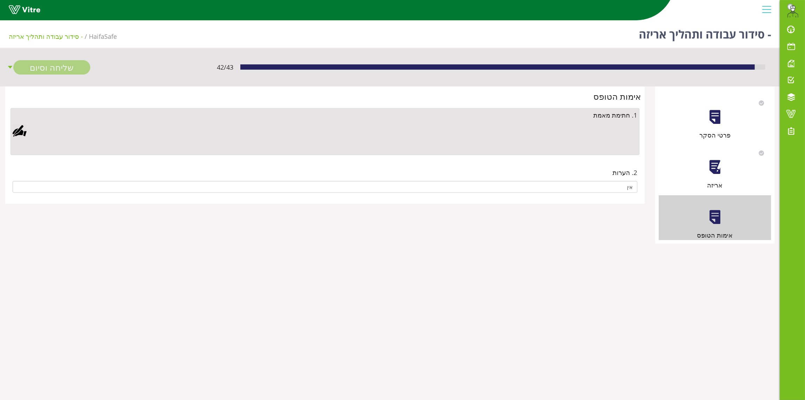
click at [24, 132] on div at bounding box center [20, 131] width 14 height 14
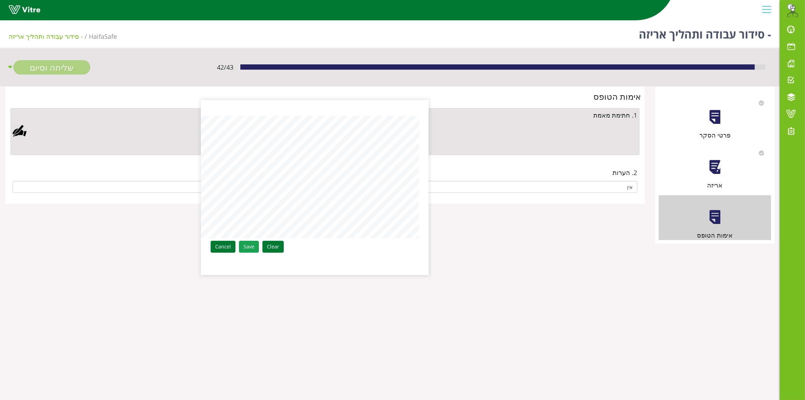
click at [248, 247] on link "Save" at bounding box center [249, 247] width 20 height 12
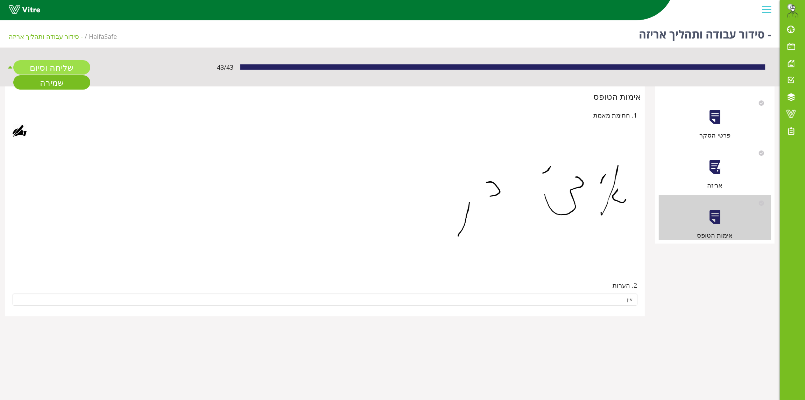
click at [42, 65] on link "שליחה וסיום" at bounding box center [51, 67] width 77 height 14
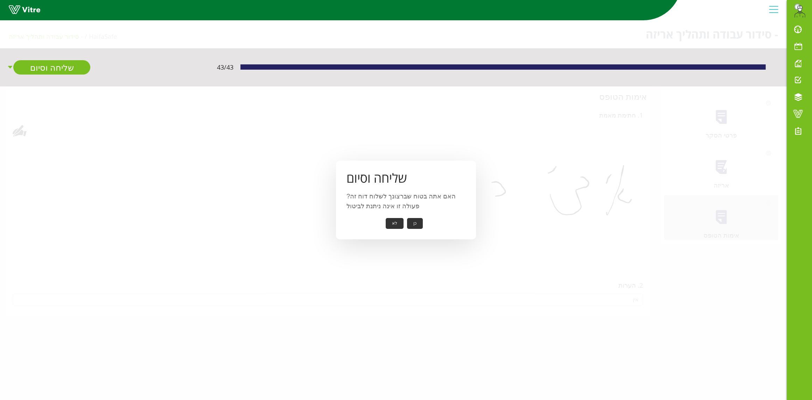
click at [420, 220] on button "כן" at bounding box center [415, 223] width 16 height 11
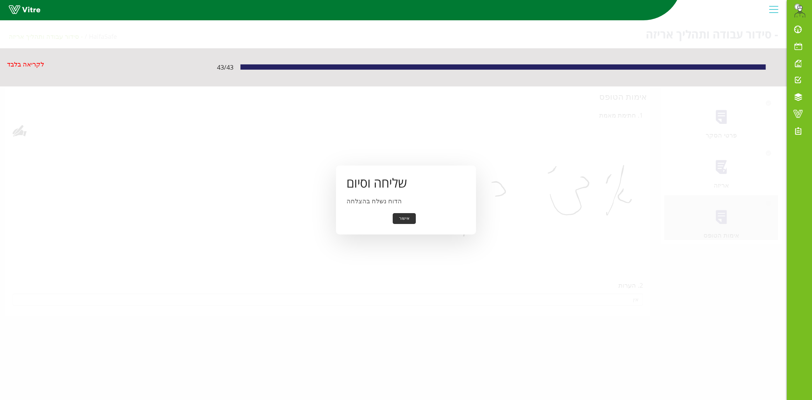
click at [408, 214] on button "אישור" at bounding box center [403, 218] width 23 height 11
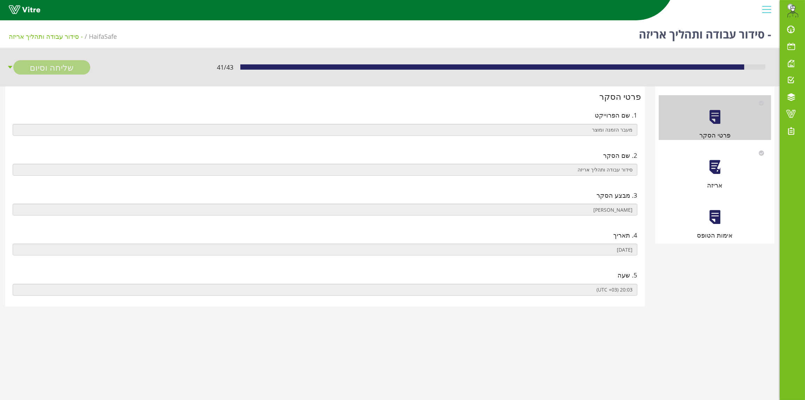
click at [718, 165] on div at bounding box center [715, 167] width 16 height 16
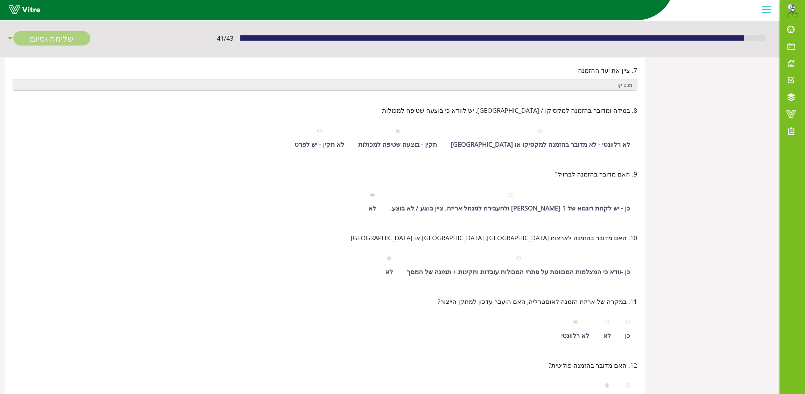
scroll to position [13, 0]
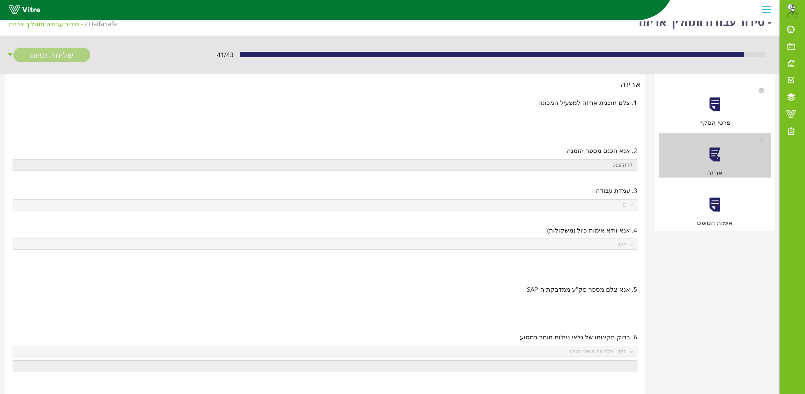
click at [721, 207] on div at bounding box center [715, 205] width 16 height 16
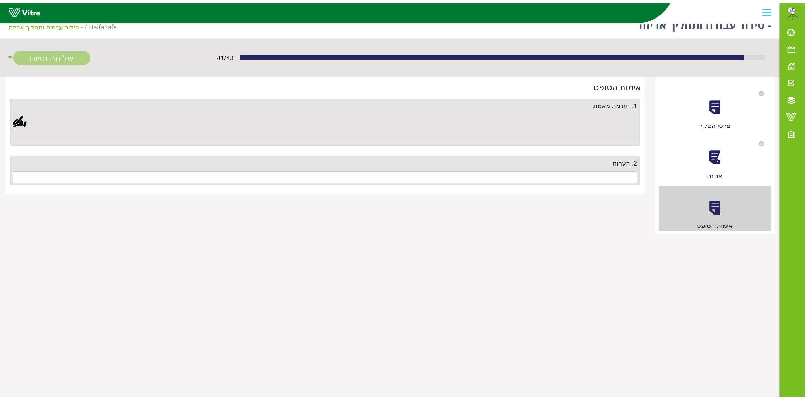
scroll to position [0, 0]
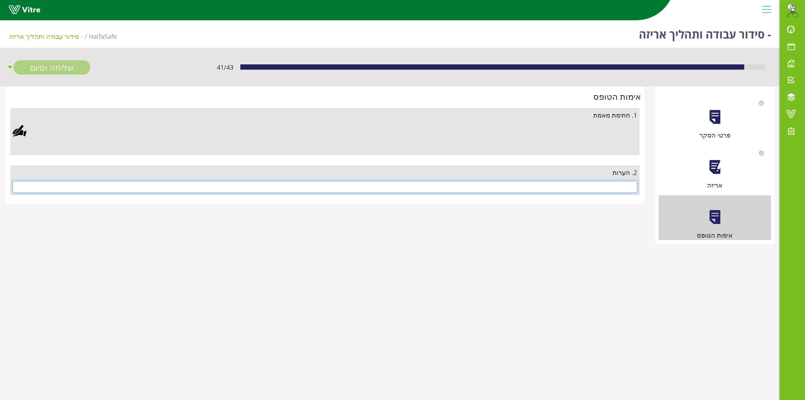
click at [610, 186] on input "text" at bounding box center [325, 187] width 625 height 12
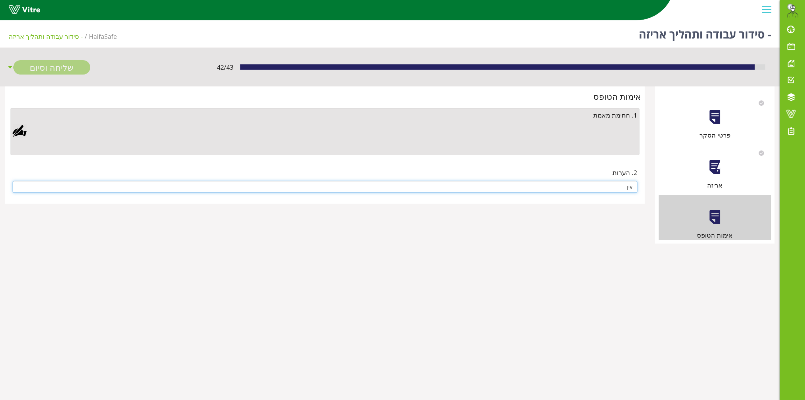
type input "אין"
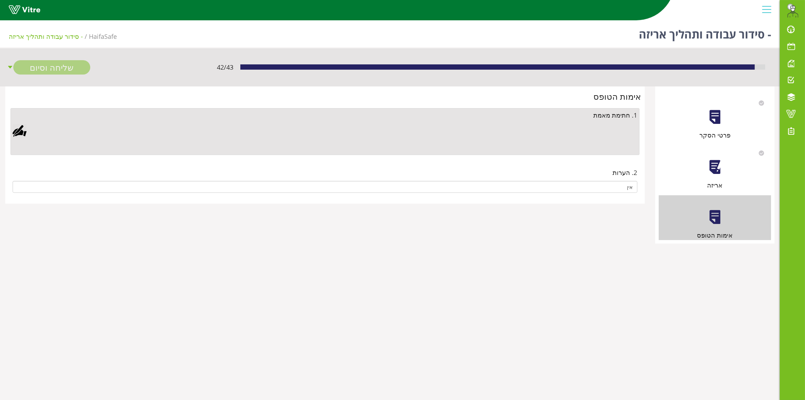
click at [17, 131] on div at bounding box center [20, 131] width 14 height 14
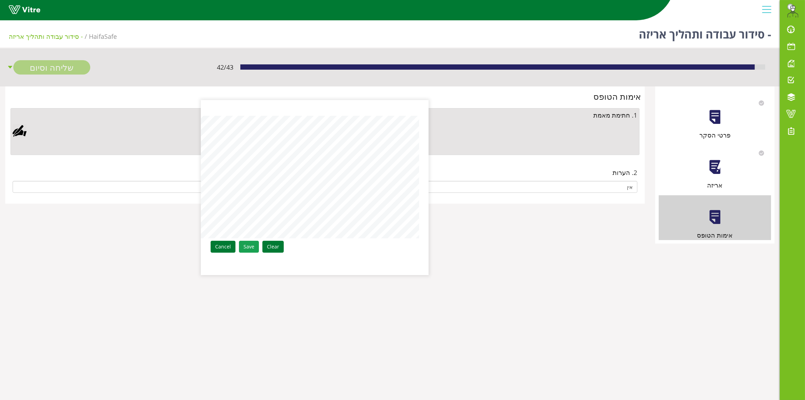
click at [247, 245] on link "Save" at bounding box center [249, 247] width 20 height 12
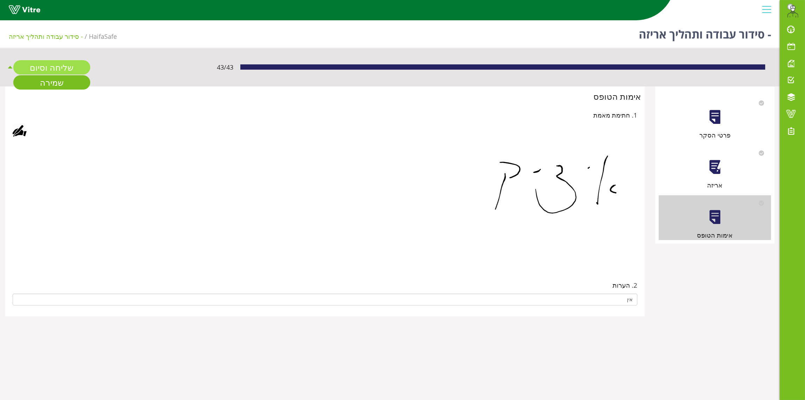
click at [48, 67] on link "שליחה וסיום" at bounding box center [51, 67] width 77 height 14
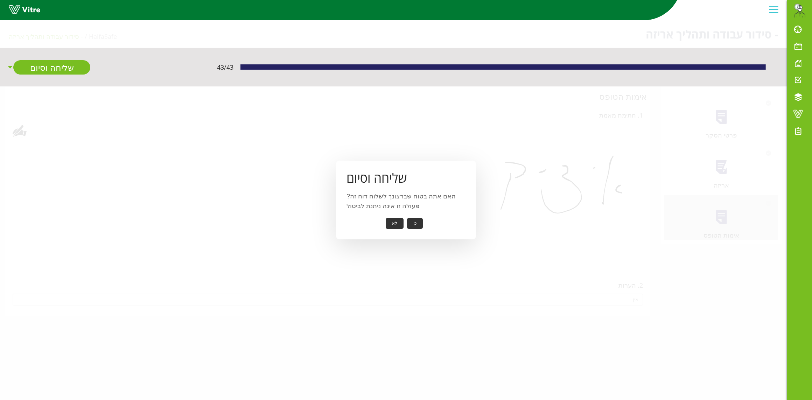
click at [413, 223] on button "כן" at bounding box center [415, 223] width 16 height 11
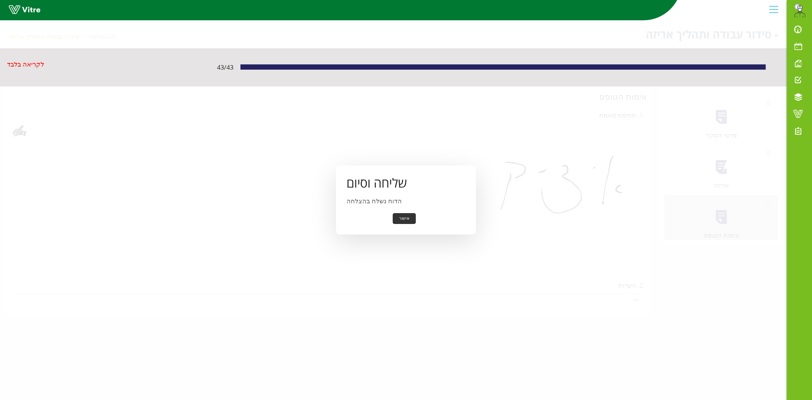
click at [401, 221] on button "אישור" at bounding box center [403, 218] width 23 height 11
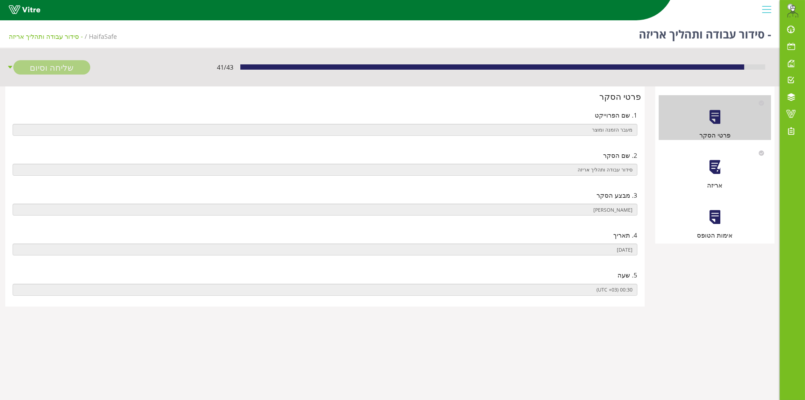
click at [712, 167] on div at bounding box center [715, 167] width 16 height 16
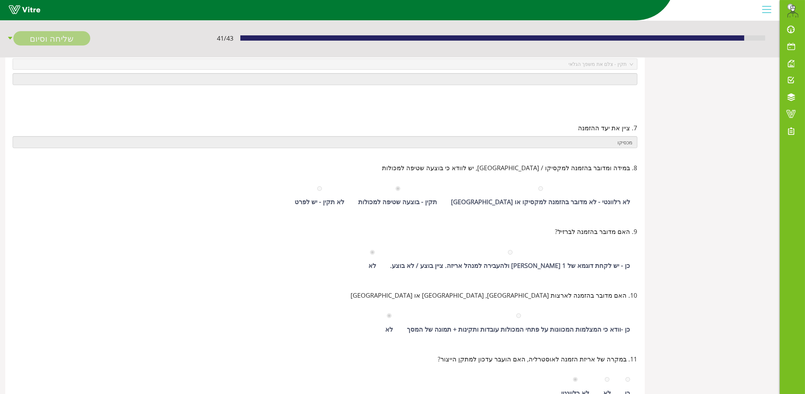
scroll to position [68, 0]
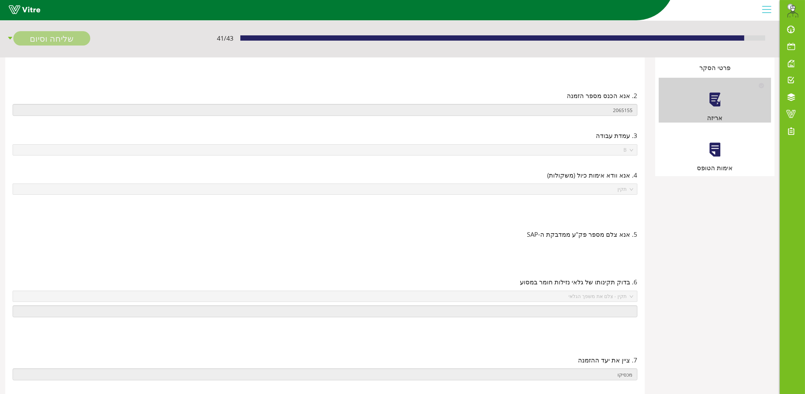
click at [710, 152] on div at bounding box center [715, 150] width 16 height 16
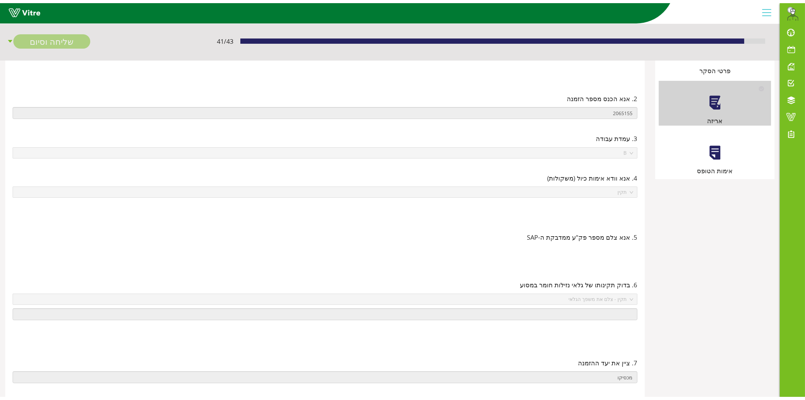
scroll to position [0, 0]
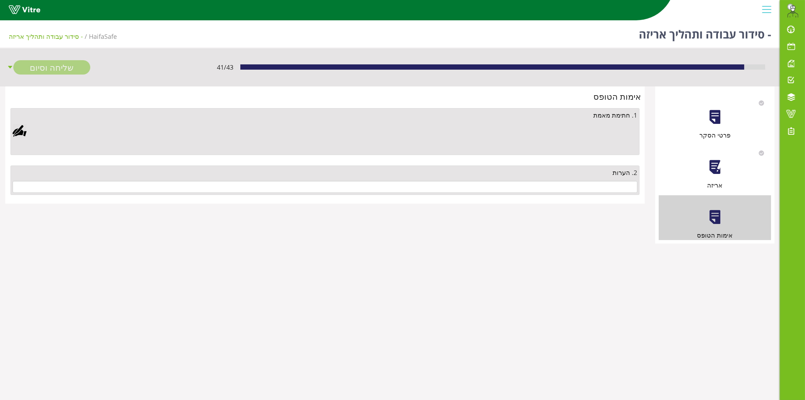
drag, startPoint x: 493, startPoint y: 194, endPoint x: 501, endPoint y: 186, distance: 11.4
click at [494, 193] on div "2. הערות" at bounding box center [324, 179] width 629 height 29
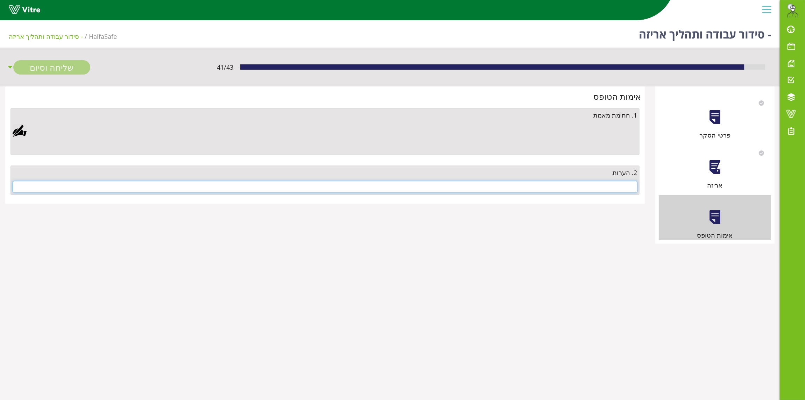
click at [501, 186] on input "text" at bounding box center [325, 187] width 625 height 12
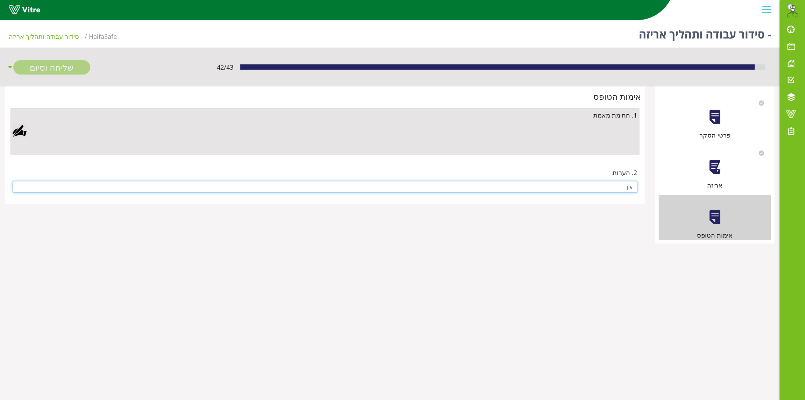
type input "אין"
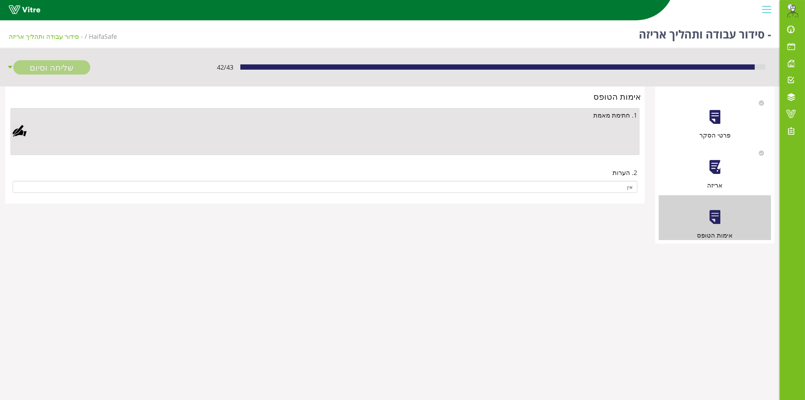
click at [24, 128] on div at bounding box center [20, 131] width 14 height 14
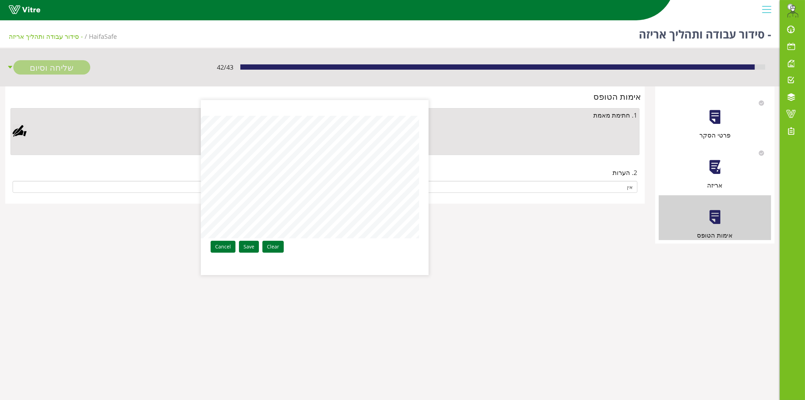
click at [421, 165] on div "Clear Save Cancel" at bounding box center [314, 187] width 227 height 175
click at [242, 249] on link "Save" at bounding box center [249, 247] width 20 height 12
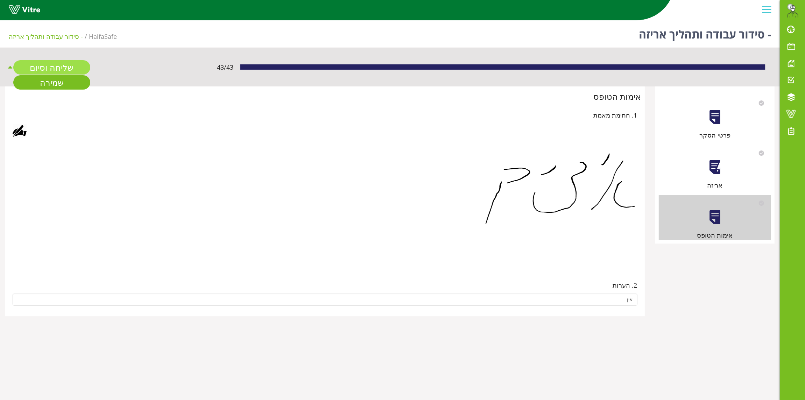
click at [62, 65] on link "שליחה וסיום" at bounding box center [51, 67] width 77 height 14
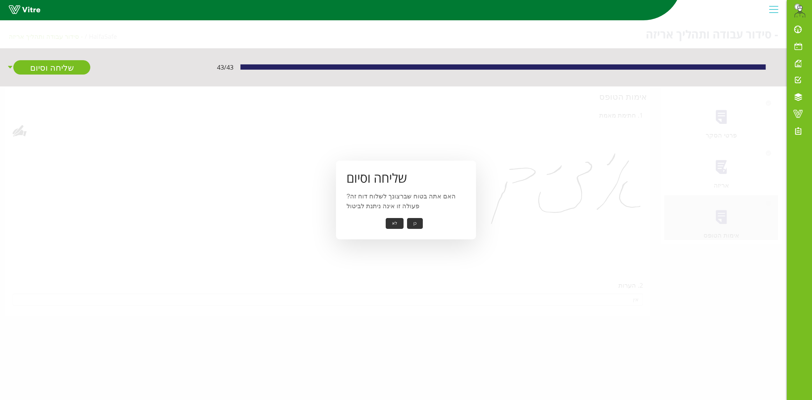
click at [420, 218] on div "שליחה וסיום האם אתה בטוח שברצונך לשלוח דוח זה? פעולה זו אינה ניתנת לביטול כן לא" at bounding box center [406, 200] width 140 height 79
click at [420, 221] on button "כן" at bounding box center [415, 223] width 16 height 11
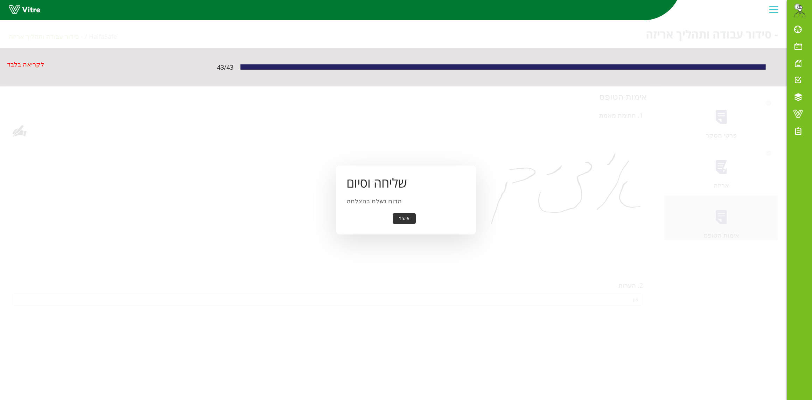
click at [402, 212] on div "שליחה וסיום הדוח נשלח בהצלחה אישור" at bounding box center [406, 199] width 140 height 69
click at [402, 214] on button "אישור" at bounding box center [403, 218] width 23 height 11
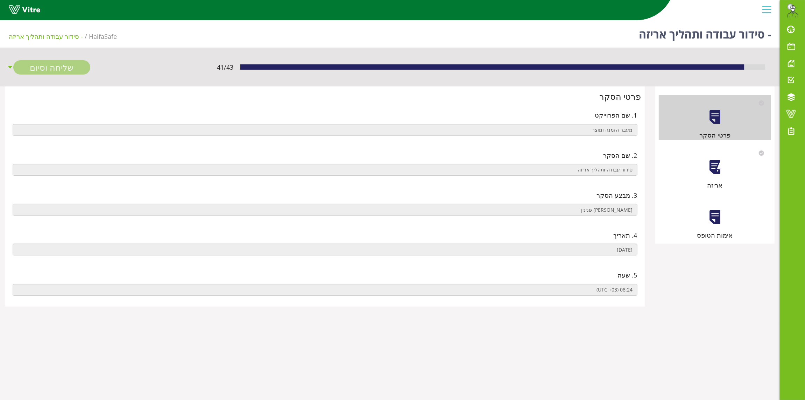
click at [709, 172] on div at bounding box center [715, 167] width 16 height 16
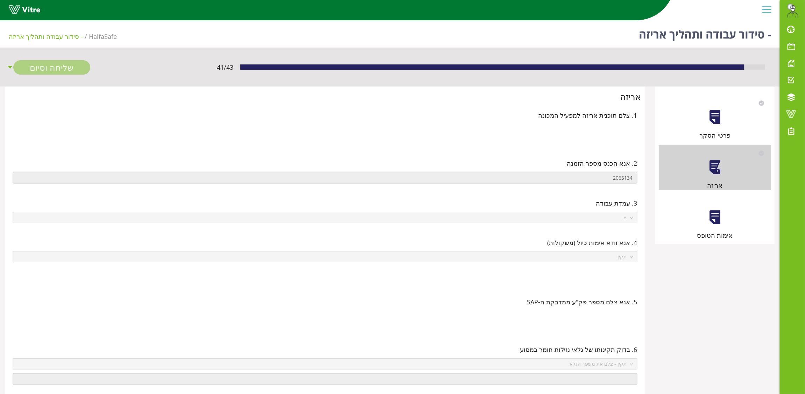
click at [722, 214] on div at bounding box center [715, 217] width 16 height 16
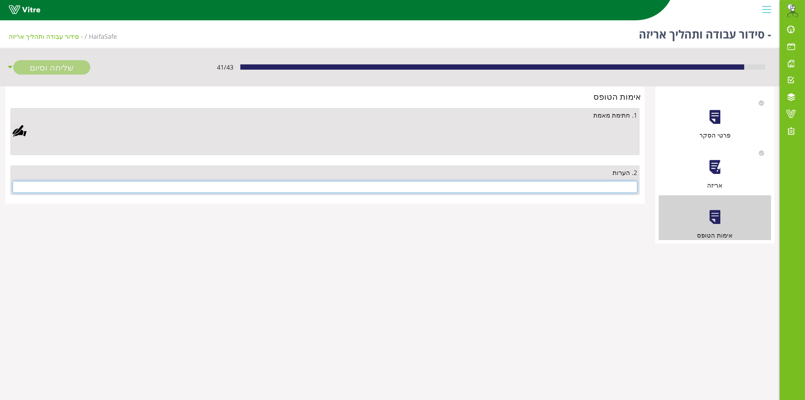
click at [604, 187] on input "text" at bounding box center [325, 187] width 625 height 12
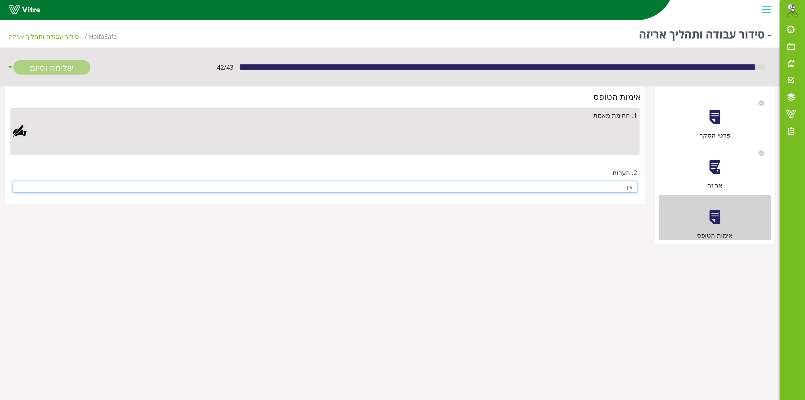
type input "אין"
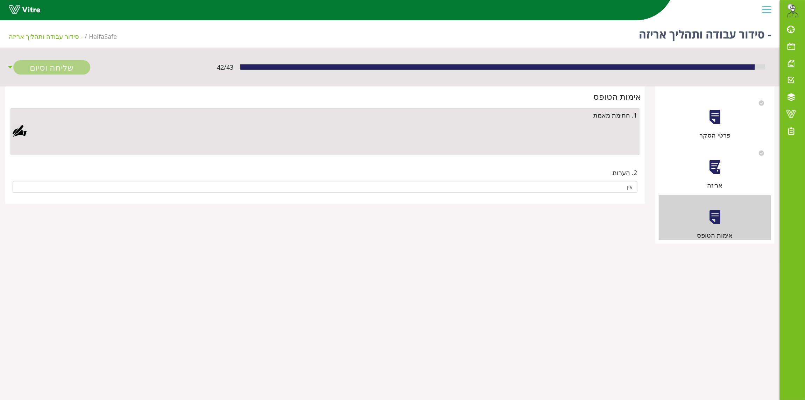
click at [7, 125] on div "אימות הטופס 1. חתימת מאמת 2. הערות אין" at bounding box center [324, 145] width 639 height 118
click at [20, 135] on div at bounding box center [20, 131] width 14 height 14
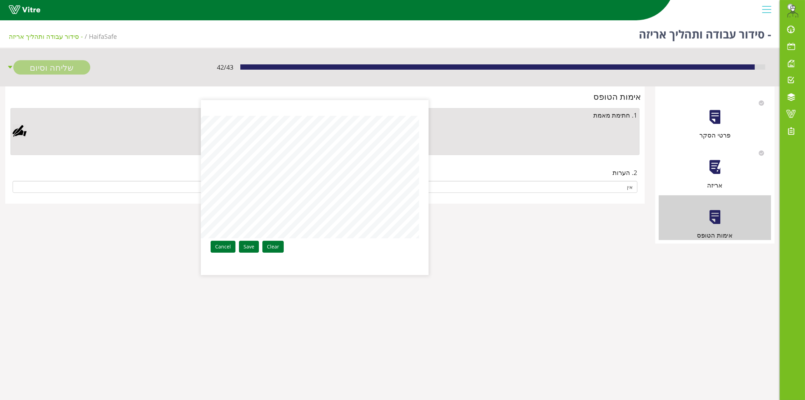
drag, startPoint x: 247, startPoint y: 249, endPoint x: 238, endPoint y: 247, distance: 9.4
click at [247, 249] on link "Save" at bounding box center [249, 247] width 20 height 12
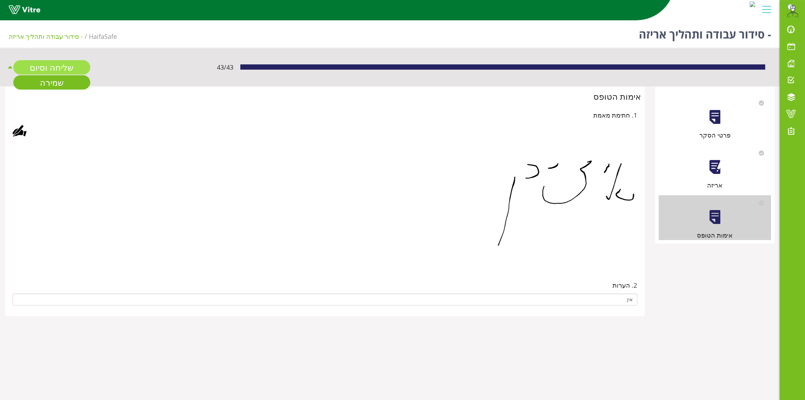
click at [57, 64] on link "שליחה וסיום" at bounding box center [51, 67] width 77 height 14
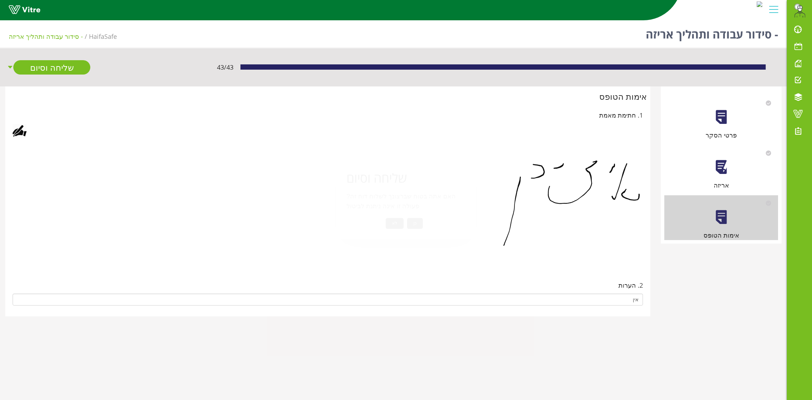
click at [411, 218] on button "כן" at bounding box center [415, 223] width 16 height 11
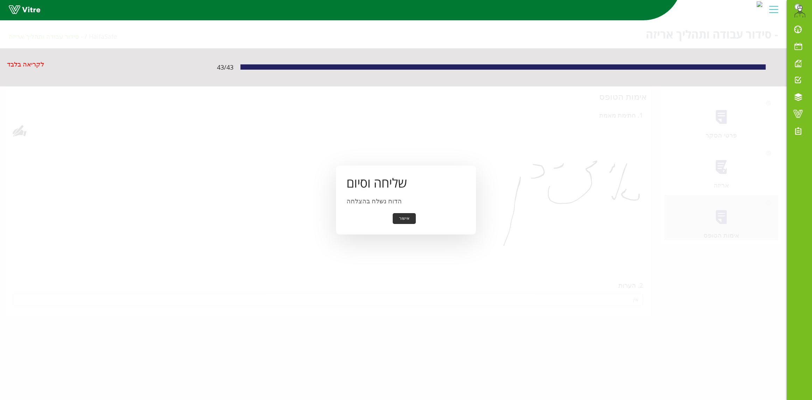
click at [401, 218] on button "אישור" at bounding box center [403, 218] width 23 height 11
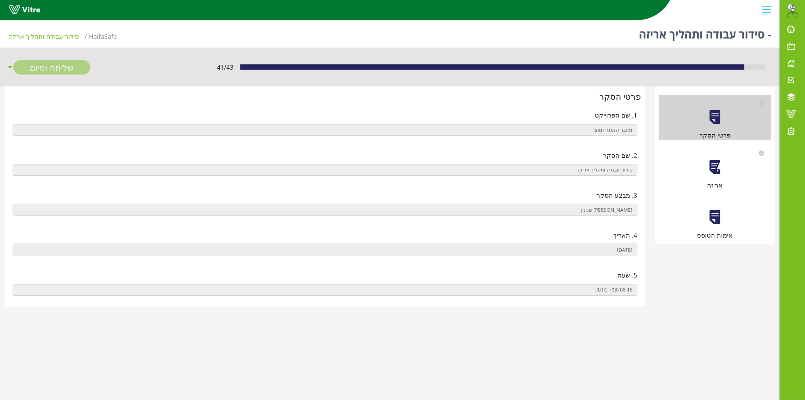
click at [716, 165] on div at bounding box center [715, 167] width 16 height 16
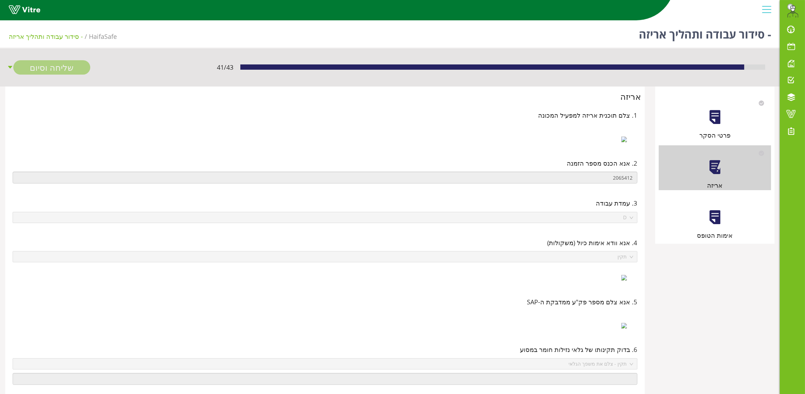
click at [721, 220] on div at bounding box center [715, 217] width 16 height 16
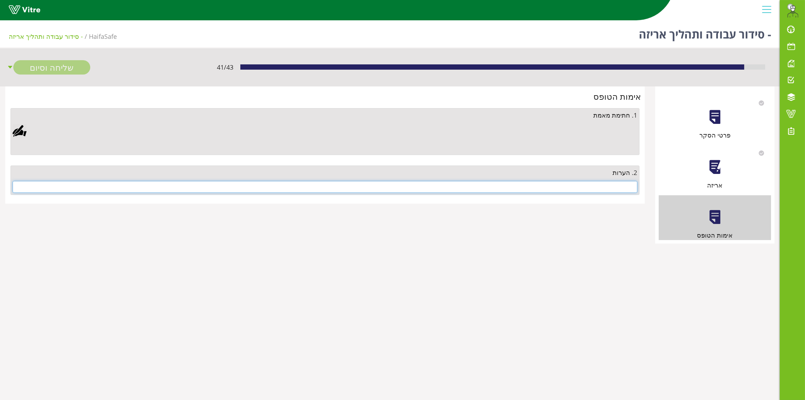
click at [561, 184] on input "text" at bounding box center [325, 187] width 625 height 12
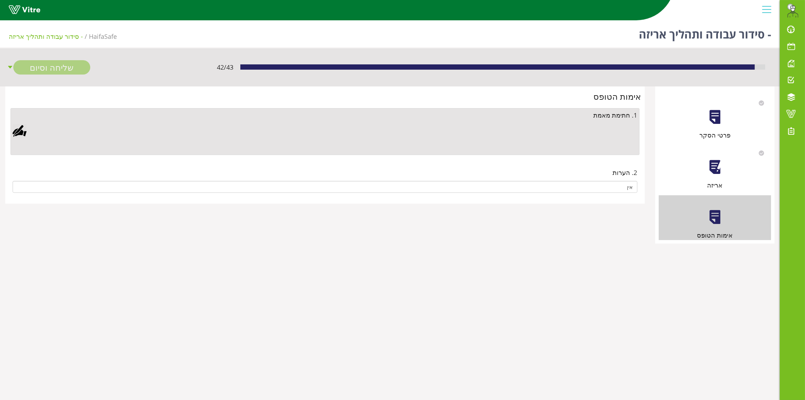
click at [23, 129] on div at bounding box center [20, 131] width 14 height 14
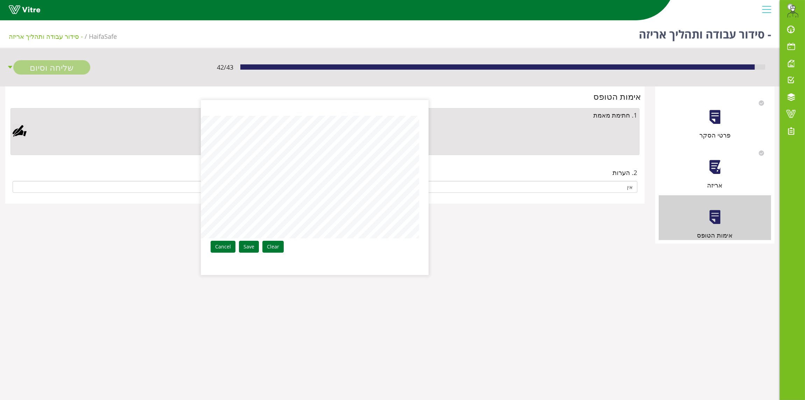
click at [427, 160] on div "Clear Save Cancel" at bounding box center [314, 187] width 227 height 175
click at [248, 247] on link "Save" at bounding box center [249, 247] width 20 height 12
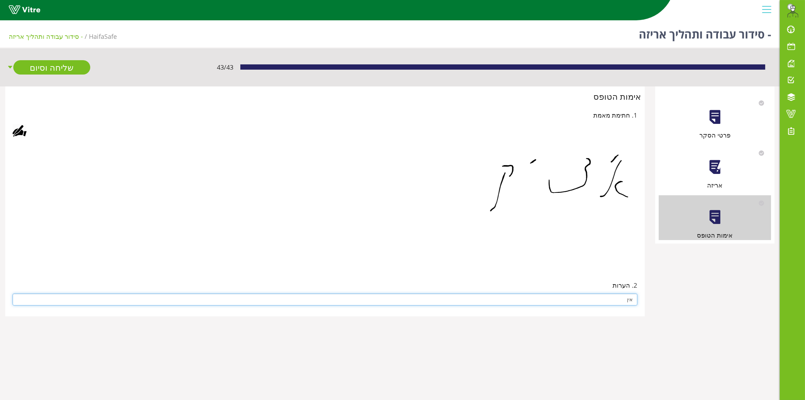
drag, startPoint x: 601, startPoint y: 299, endPoint x: 663, endPoint y: 298, distance: 62.3
click at [663, 301] on div "פרטי הסקר אריזה אימות הטופס אימות הטופס 1. חתימת מאמת 2. הערות אין" at bounding box center [390, 201] width 780 height 230
type input "תמונה של הגיט פרינט לא ברורה"
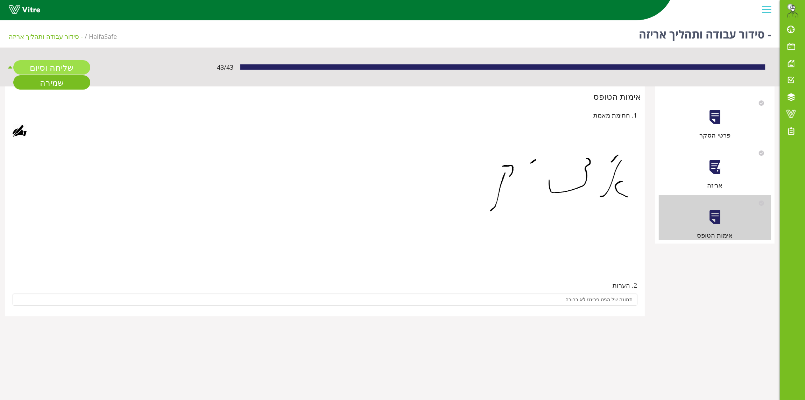
click at [49, 69] on link "שליחה וסיום" at bounding box center [51, 67] width 77 height 14
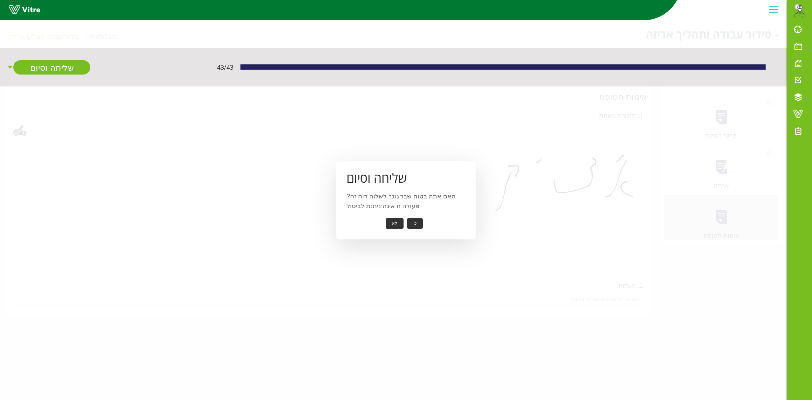
click at [411, 224] on button "כן" at bounding box center [415, 223] width 16 height 11
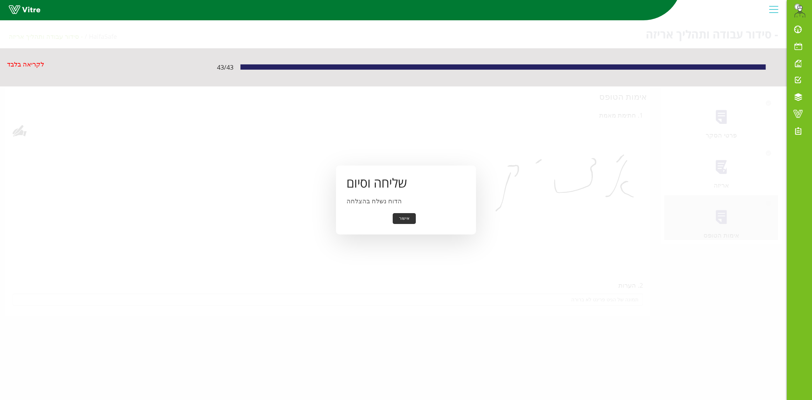
click at [405, 221] on button "אישור" at bounding box center [403, 218] width 23 height 11
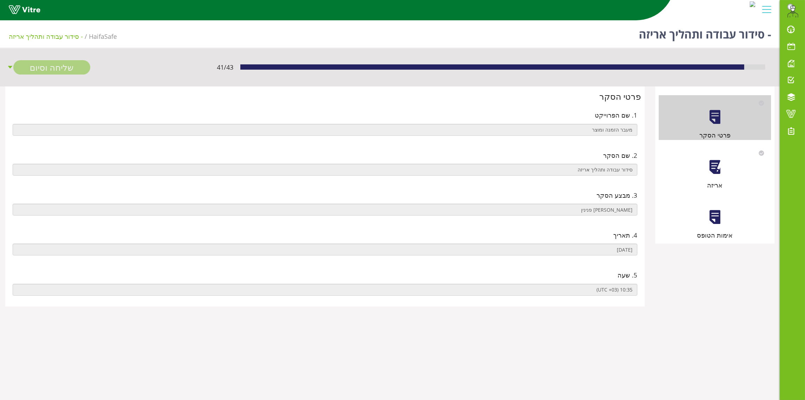
click at [718, 165] on div at bounding box center [715, 167] width 16 height 16
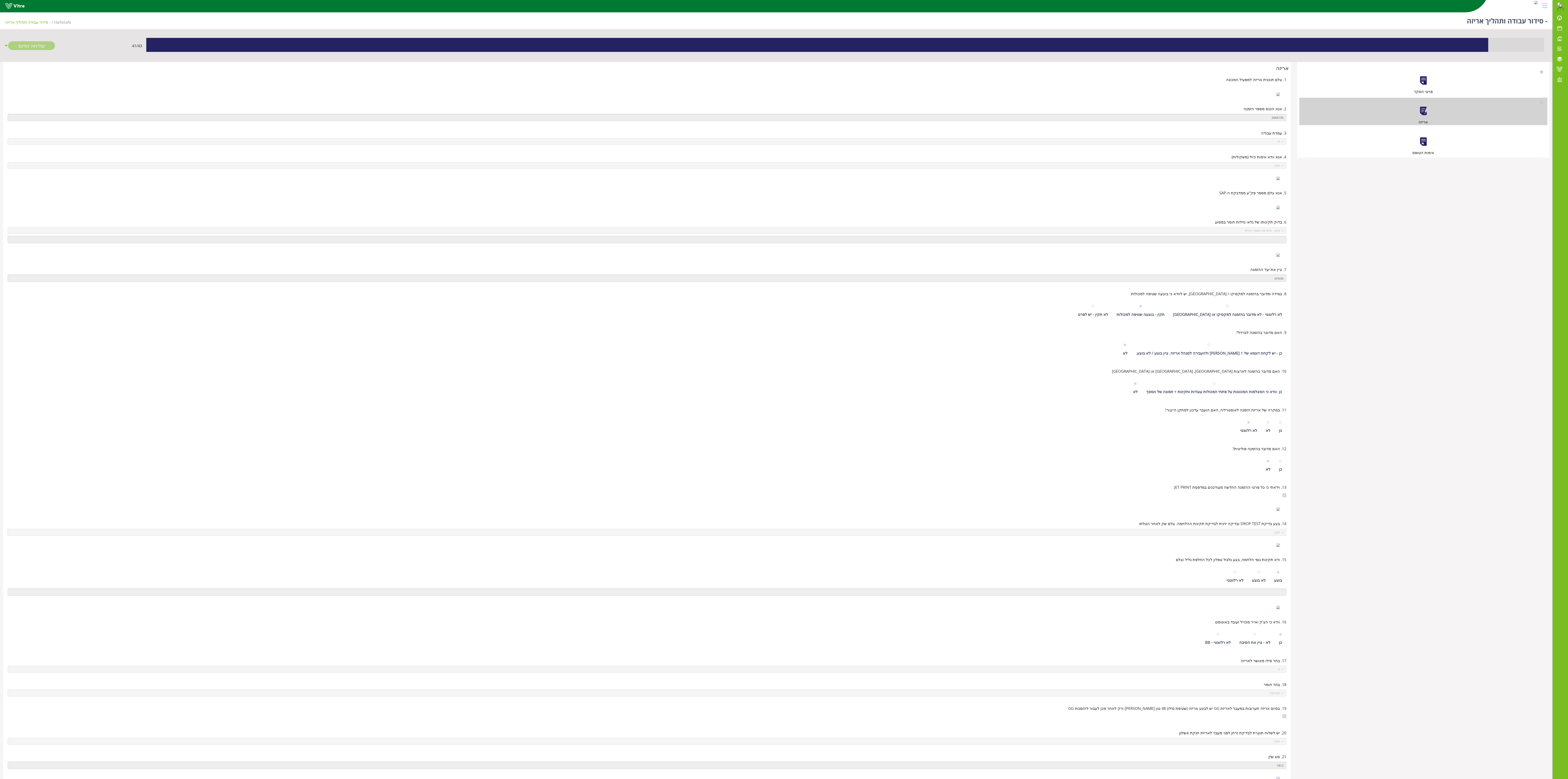
click at [490, 144] on div at bounding box center [1423, 142] width 10 height 10
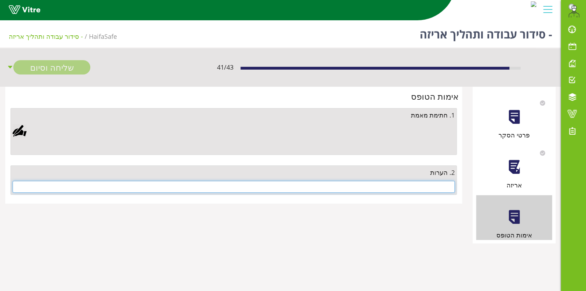
click at [420, 184] on input "text" at bounding box center [234, 187] width 442 height 12
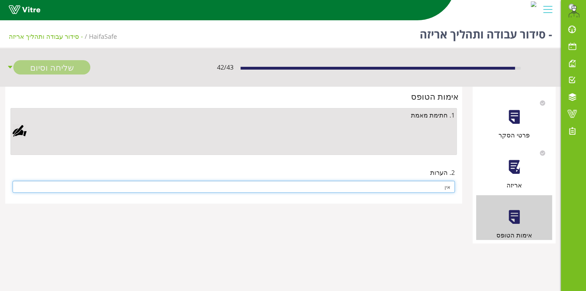
type input "אין"
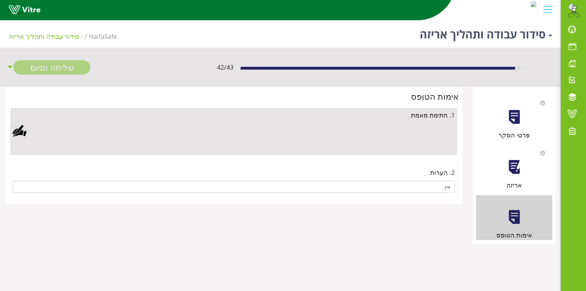
click at [22, 131] on div at bounding box center [20, 131] width 14 height 14
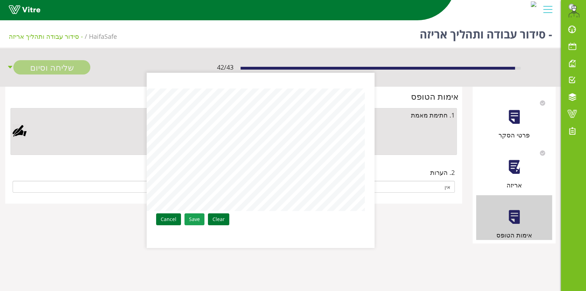
click at [195, 218] on link "Save" at bounding box center [194, 219] width 20 height 12
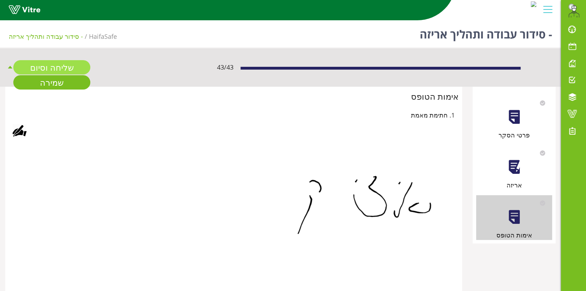
click at [42, 65] on link "שליחה וסיום" at bounding box center [51, 67] width 77 height 14
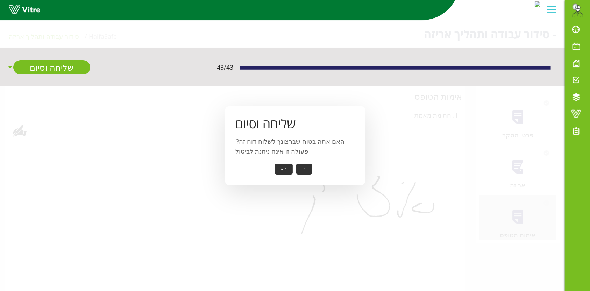
click at [305, 167] on button "כן" at bounding box center [304, 169] width 16 height 11
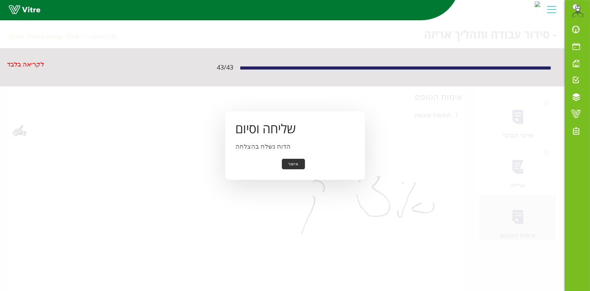
drag, startPoint x: 299, startPoint y: 159, endPoint x: 297, endPoint y: 163, distance: 4.5
click at [298, 161] on button "אישור" at bounding box center [293, 164] width 23 height 11
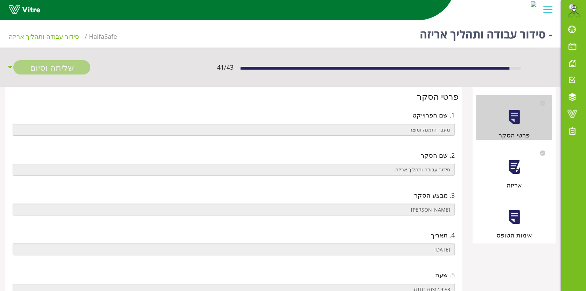
click at [514, 163] on div at bounding box center [514, 167] width 16 height 16
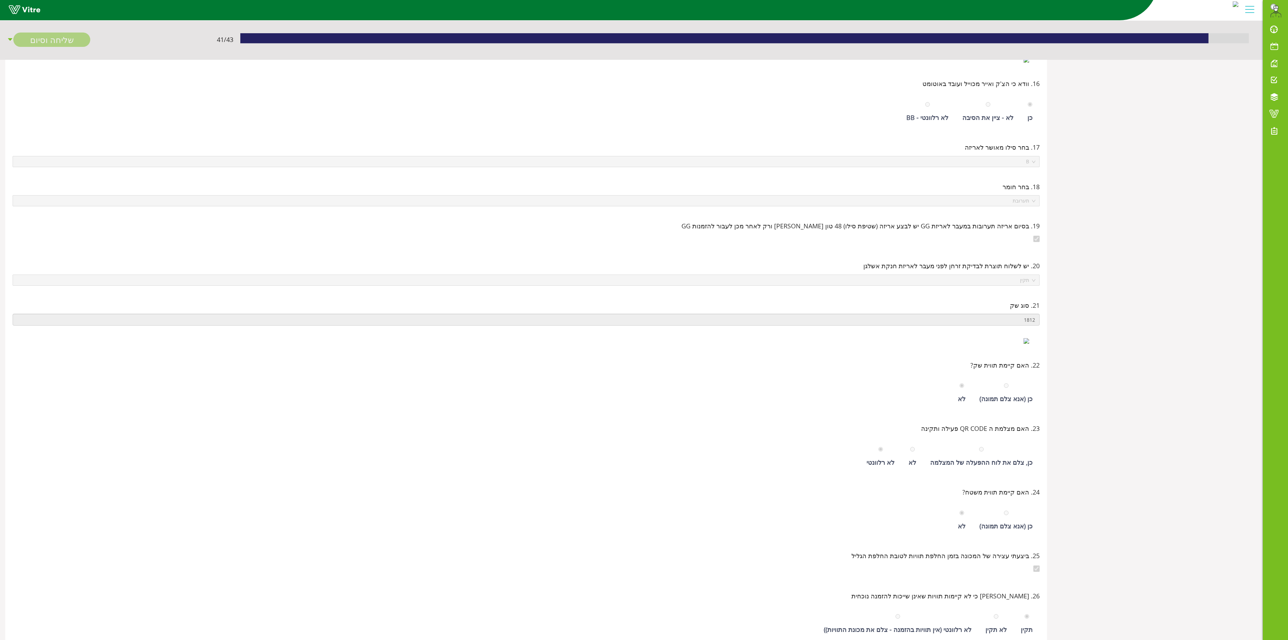
scroll to position [11, 0]
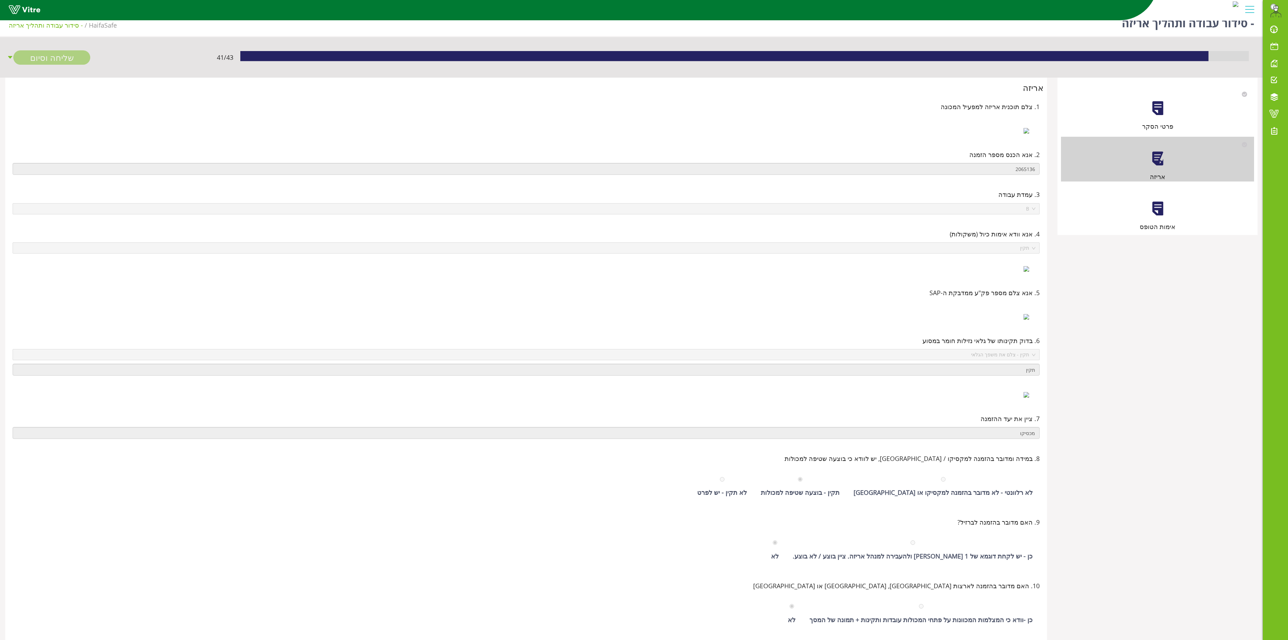
click at [585, 212] on div at bounding box center [1158, 209] width 16 height 16
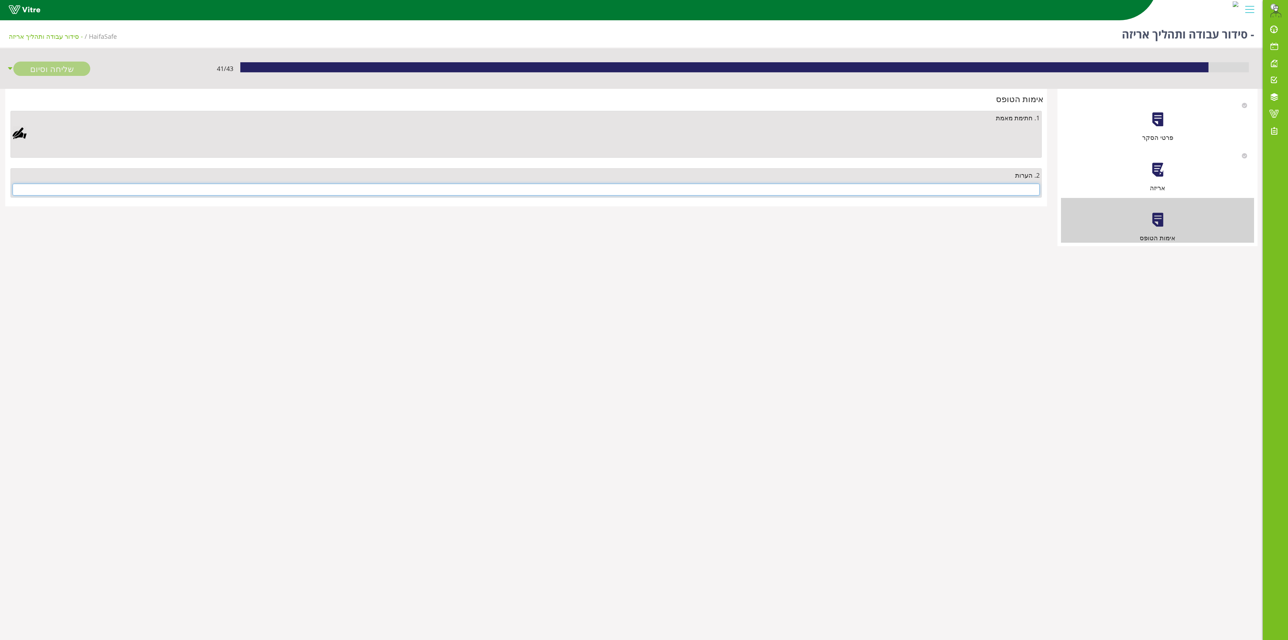
click at [585, 188] on input "text" at bounding box center [526, 190] width 1027 height 12
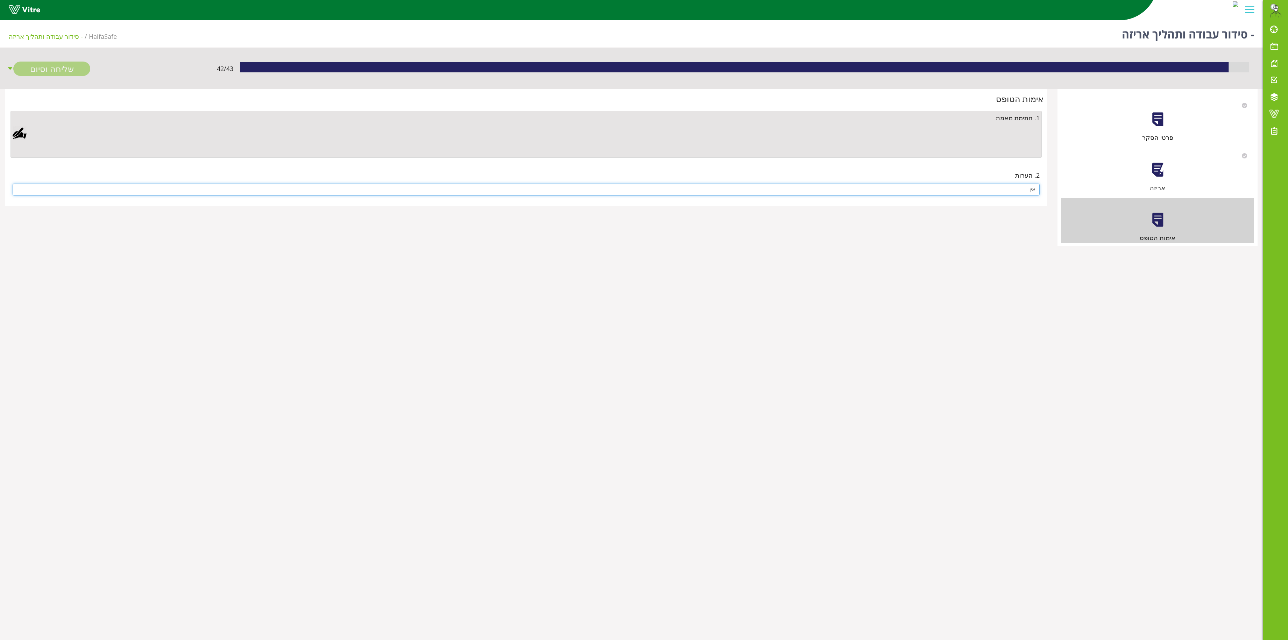
type input "אין"
click at [24, 133] on div at bounding box center [20, 133] width 14 height 14
click at [371, 291] on link "Save" at bounding box center [370, 307] width 20 height 12
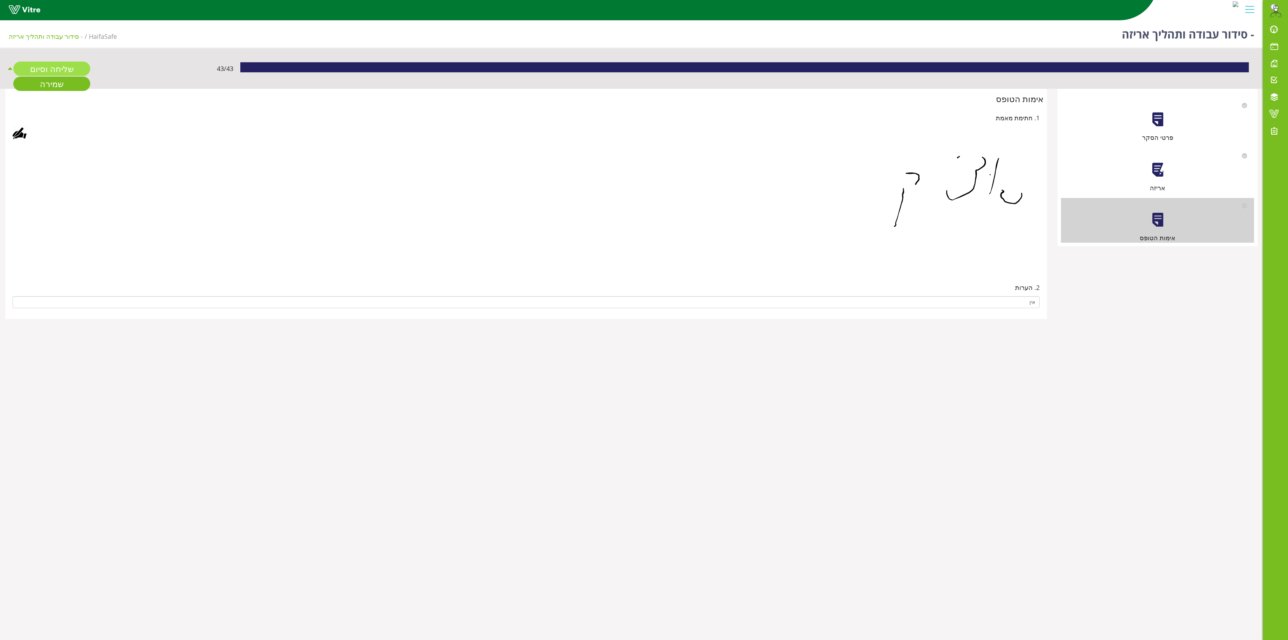
click at [52, 67] on link "שליחה וסיום" at bounding box center [51, 69] width 77 height 14
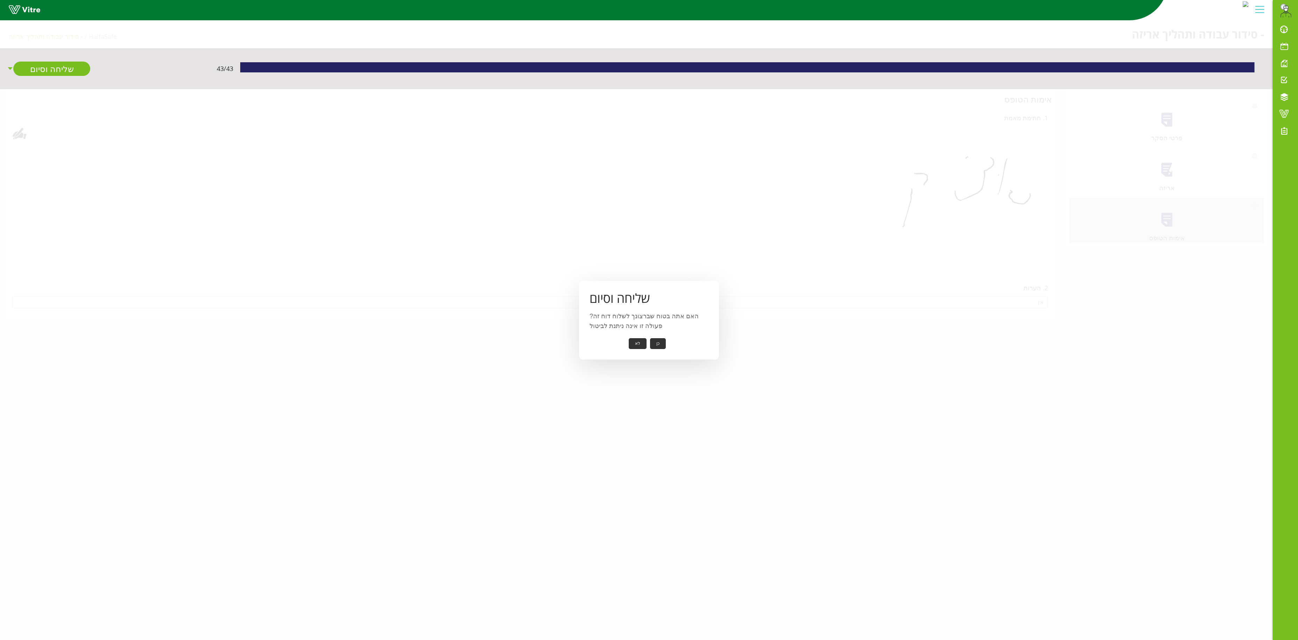
click at [585, 291] on button "כן" at bounding box center [658, 343] width 16 height 11
click at [585, 291] on div "שליחה וסיום הדוח נשלח בהצלחה אישור" at bounding box center [649, 320] width 140 height 69
click at [585, 291] on button "אישור" at bounding box center [647, 338] width 23 height 11
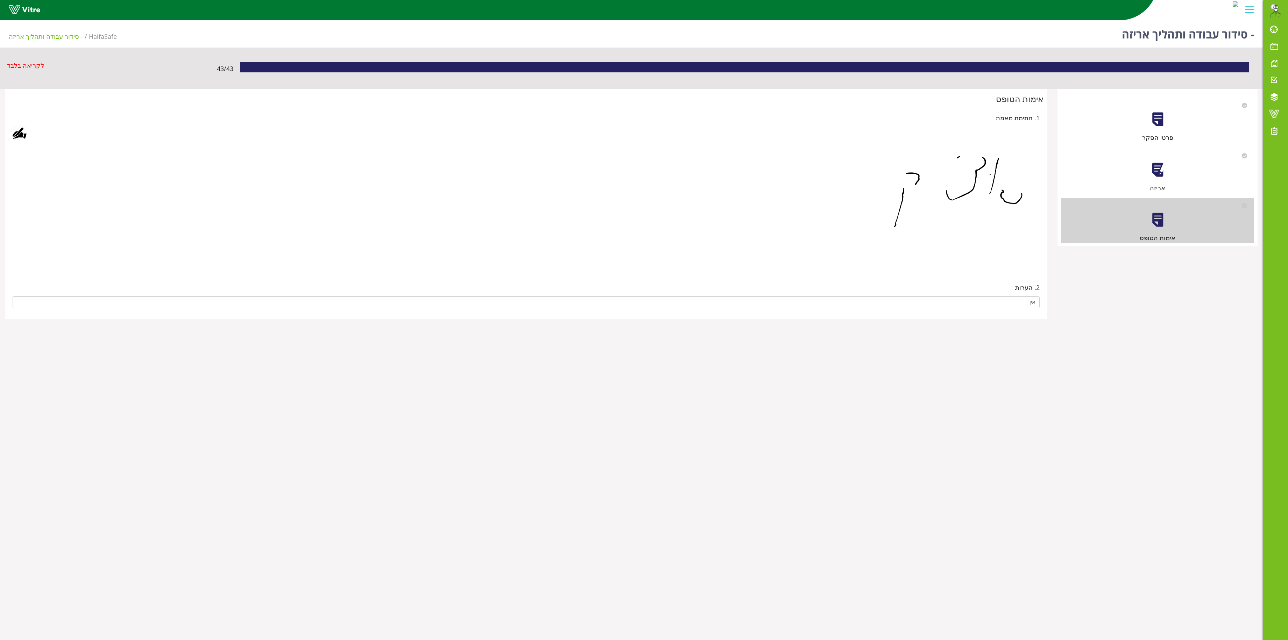
drag, startPoint x: 1156, startPoint y: 187, endPoint x: 1149, endPoint y: 165, distance: 22.6
click at [585, 169] on div "אריזה" at bounding box center [1157, 170] width 193 height 45
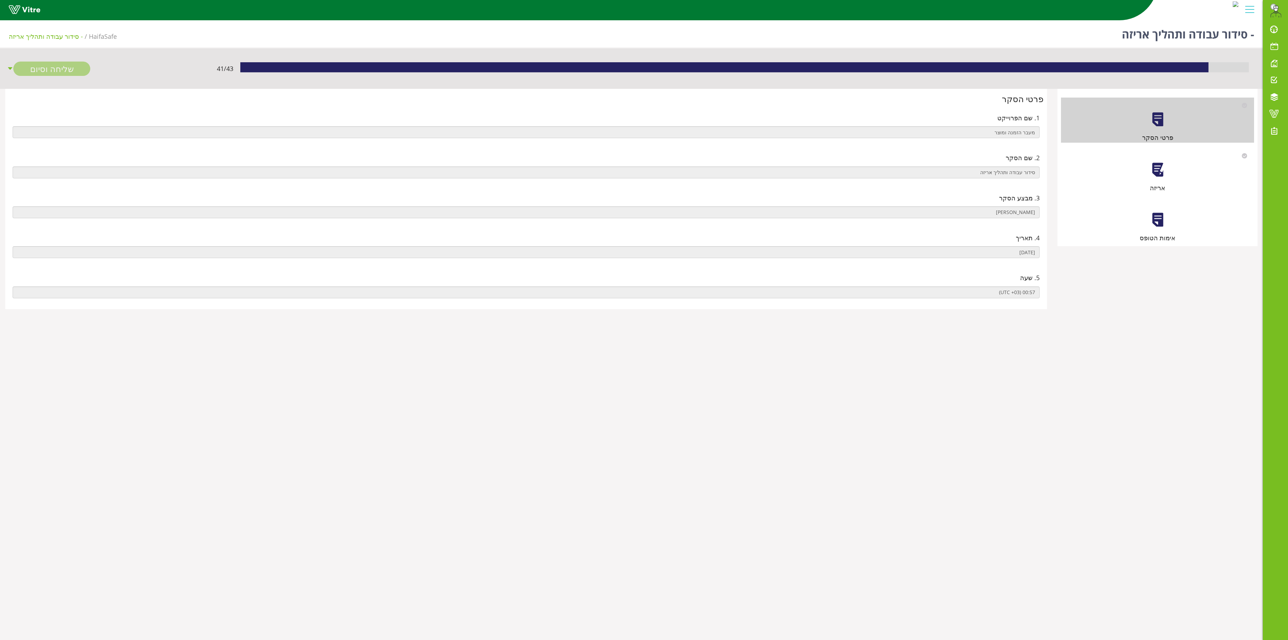
click at [1163, 164] on div at bounding box center [1158, 170] width 16 height 16
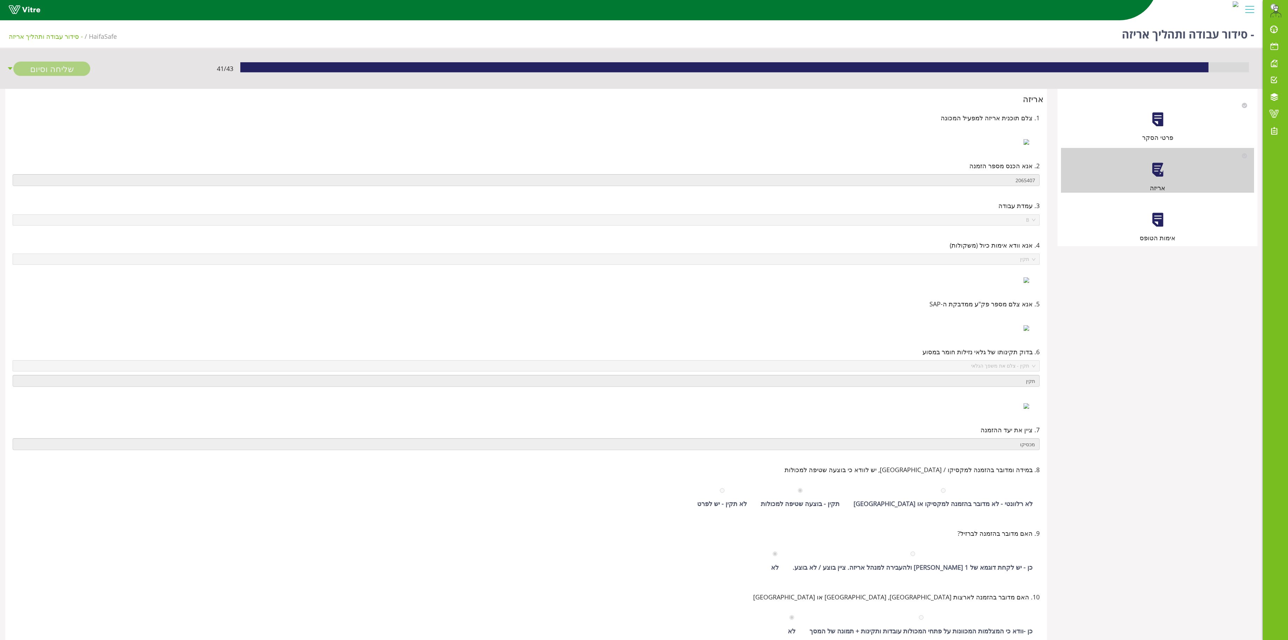
click at [1160, 223] on div at bounding box center [1158, 220] width 16 height 16
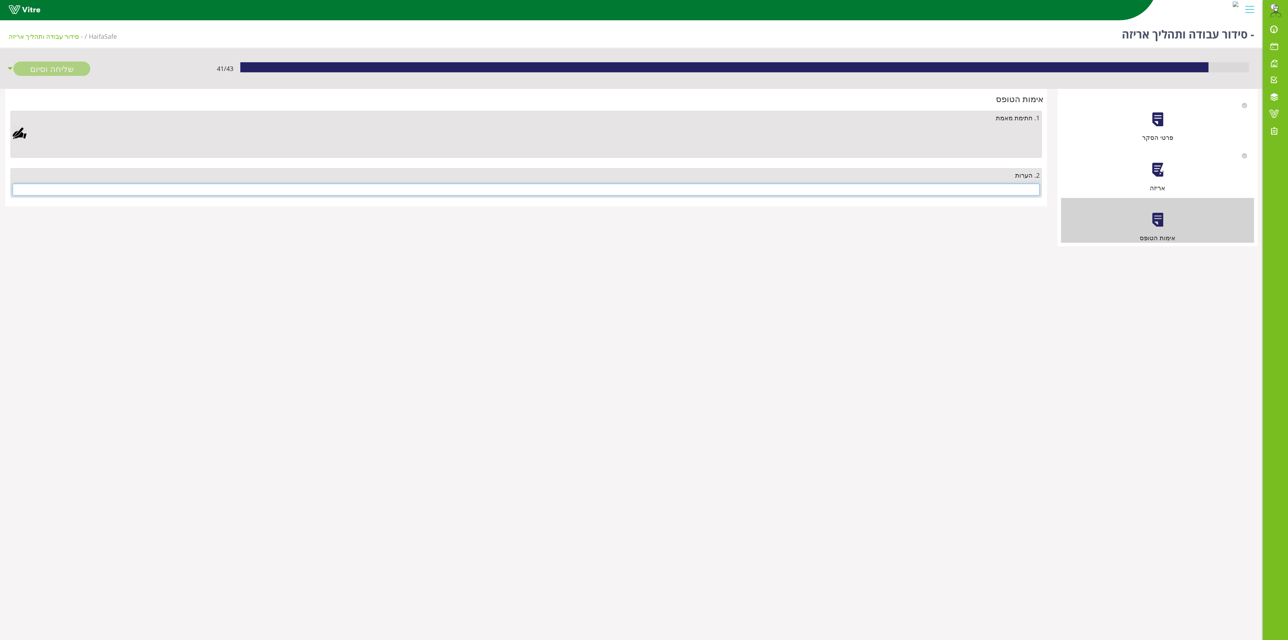
click at [963, 192] on input "text" at bounding box center [526, 190] width 1027 height 12
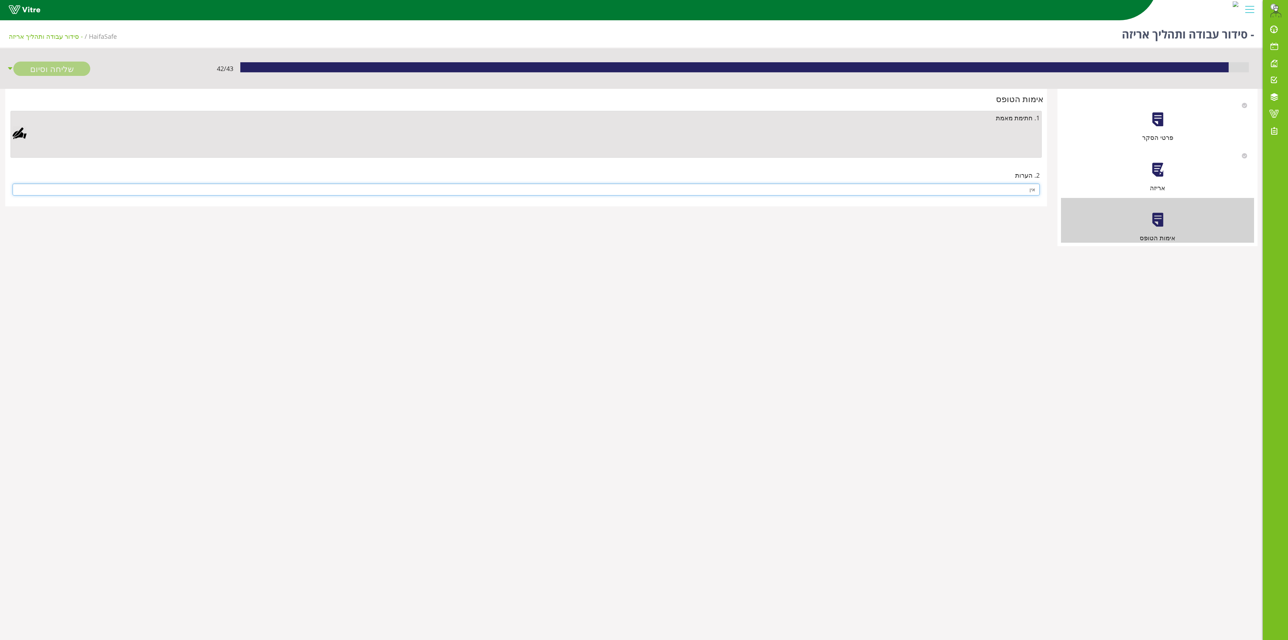
type input "אין"
click at [20, 136] on div at bounding box center [20, 133] width 14 height 14
click at [565, 239] on aside "Clear Save Cancel" at bounding box center [644, 320] width 1288 height 640
click at [364, 308] on link "Save" at bounding box center [370, 307] width 20 height 12
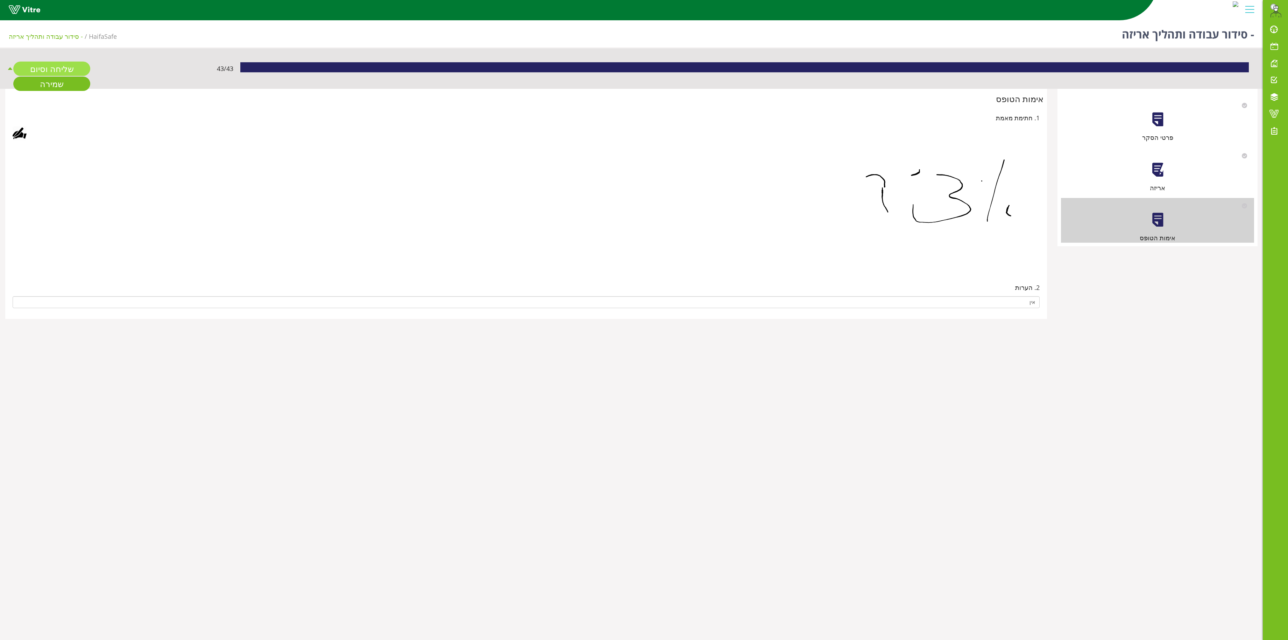
click at [54, 63] on link "שליחה וסיום" at bounding box center [51, 69] width 77 height 14
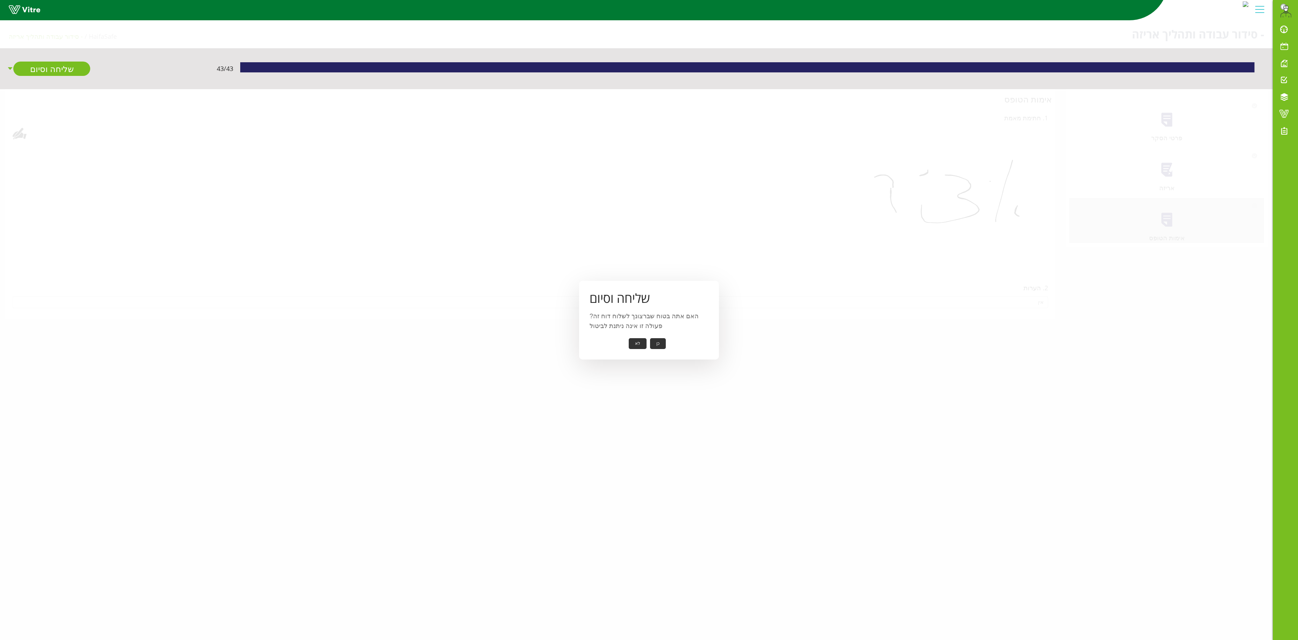
click at [660, 341] on button "כן" at bounding box center [658, 343] width 16 height 11
click at [651, 337] on button "אישור" at bounding box center [647, 338] width 23 height 11
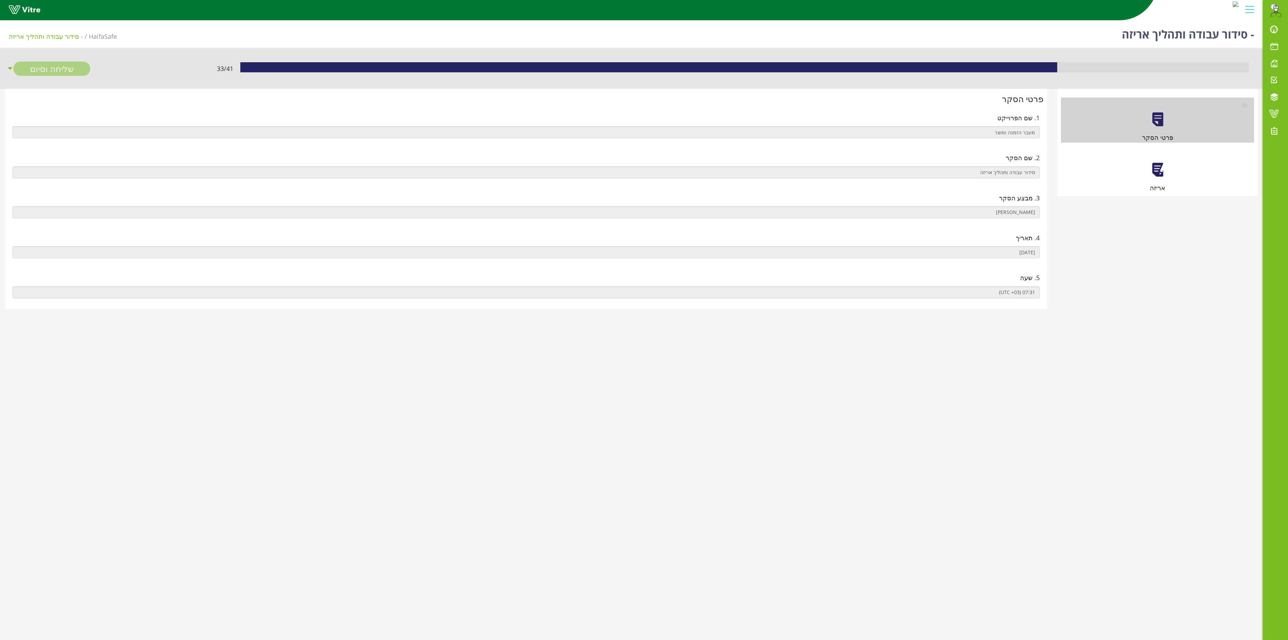
drag, startPoint x: 1172, startPoint y: 181, endPoint x: 1168, endPoint y: 182, distance: 3.6
click at [1168, 182] on div "אריזה" at bounding box center [1157, 170] width 193 height 45
